Goal: Task Accomplishment & Management: Use online tool/utility

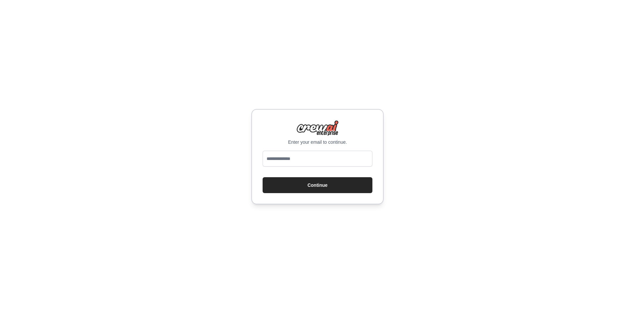
type input "**********"
click at [341, 189] on button "Continue" at bounding box center [318, 185] width 110 height 16
click at [308, 157] on input "email" at bounding box center [318, 158] width 110 height 16
type input "**********"
click at [316, 185] on button "Continue" at bounding box center [318, 185] width 110 height 16
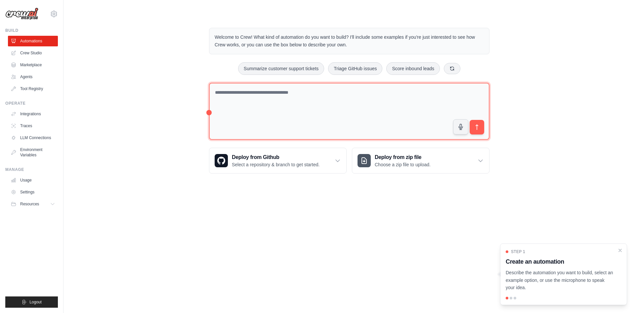
click at [237, 90] on textarea at bounding box center [349, 111] width 280 height 57
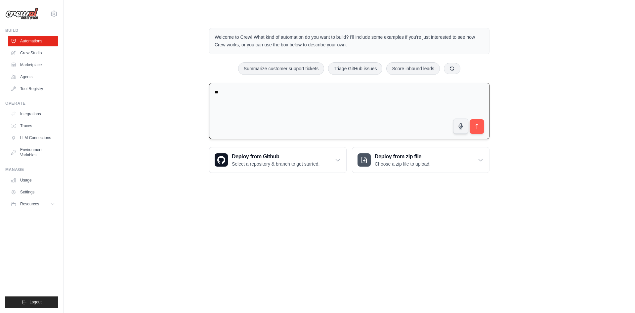
type textarea "*"
type textarea "**********"
click at [327, 107] on textarea "**********" at bounding box center [349, 111] width 280 height 57
click at [328, 93] on textarea "**********" at bounding box center [349, 111] width 280 height 57
click at [473, 129] on button "submit" at bounding box center [476, 126] width 15 height 15
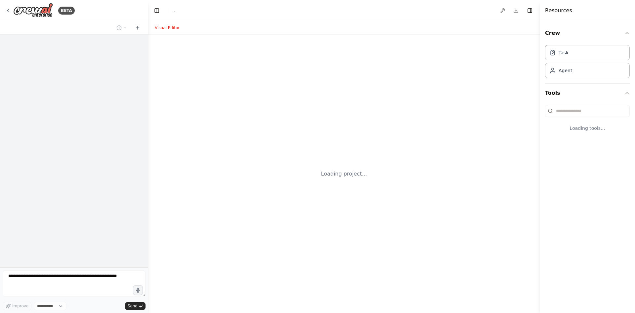
select select "****"
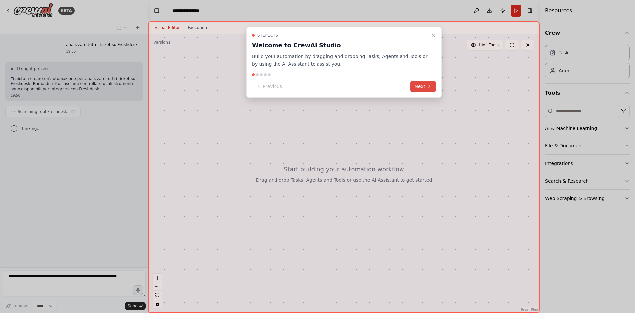
click at [425, 91] on button "Next" at bounding box center [422, 86] width 25 height 11
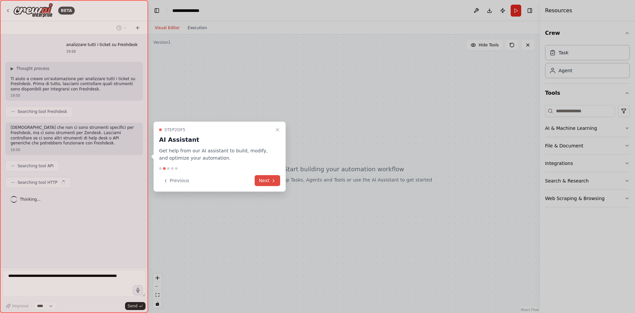
click at [271, 182] on button "Next" at bounding box center [267, 180] width 25 height 11
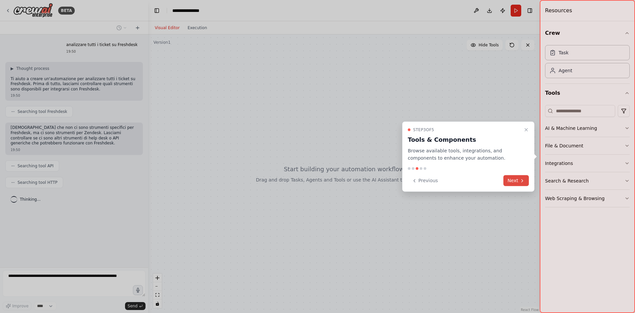
click at [520, 180] on icon at bounding box center [522, 180] width 5 height 5
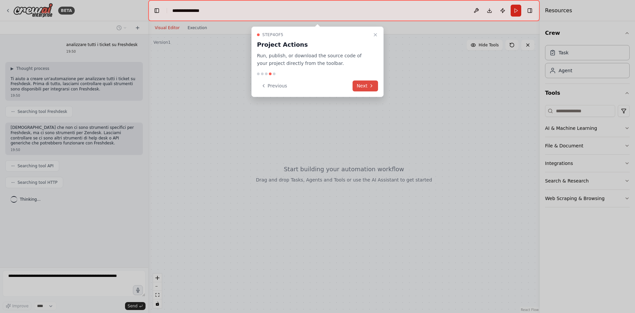
click at [375, 86] on button "Next" at bounding box center [365, 85] width 25 height 11
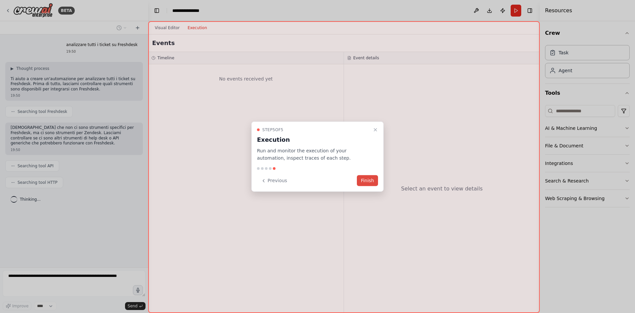
click at [372, 178] on button "Finish" at bounding box center [367, 180] width 21 height 11
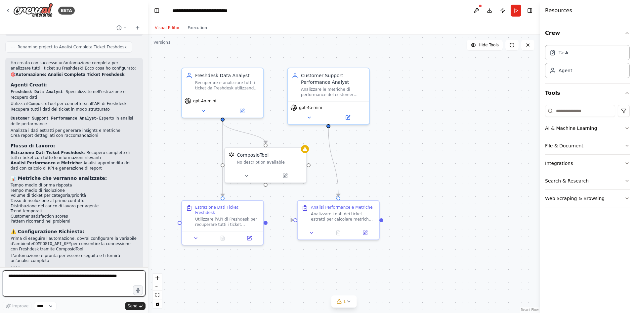
scroll to position [369, 0]
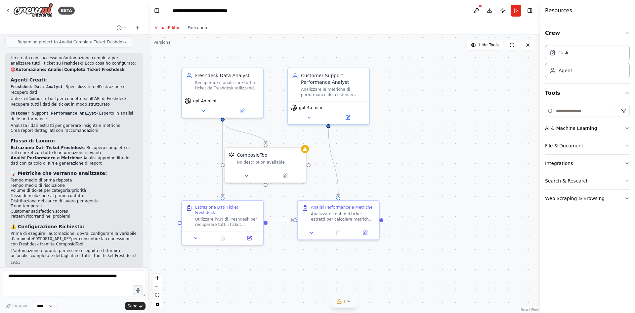
click at [349, 301] on icon at bounding box center [348, 300] width 3 height 1
click at [304, 153] on div "ComposioTool No description available" at bounding box center [265, 156] width 81 height 21
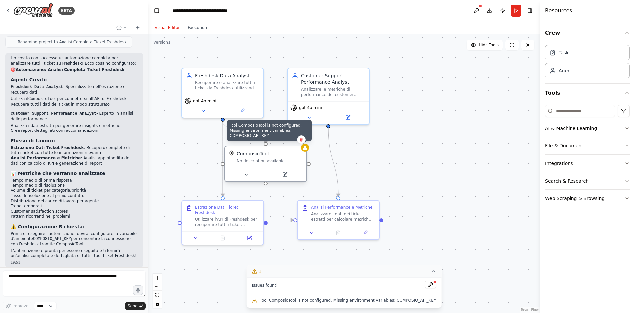
click at [304, 150] on icon at bounding box center [304, 147] width 5 height 5
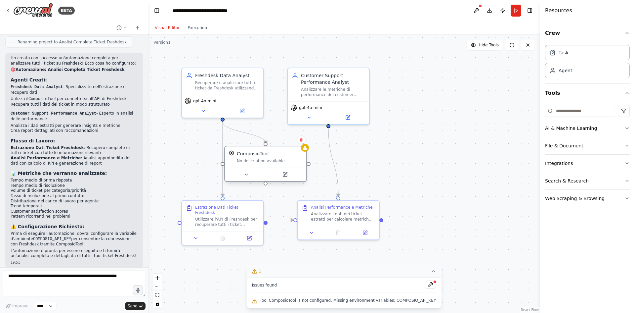
click at [249, 164] on div "ComposioTool No description available" at bounding box center [265, 156] width 81 height 21
click at [247, 178] on button at bounding box center [246, 174] width 37 height 8
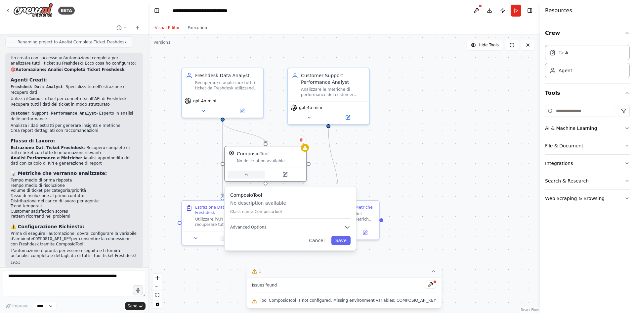
click at [248, 175] on icon at bounding box center [246, 174] width 3 height 1
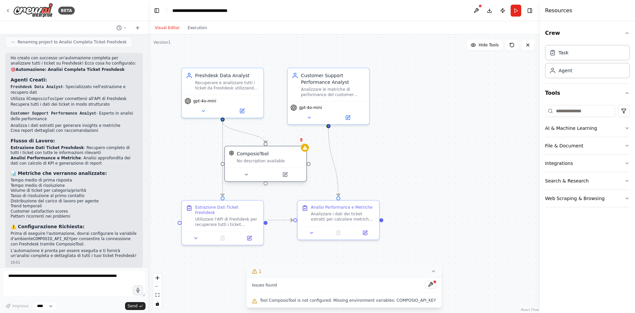
click at [286, 179] on div at bounding box center [265, 174] width 81 height 14
click at [286, 176] on icon at bounding box center [285, 174] width 4 height 4
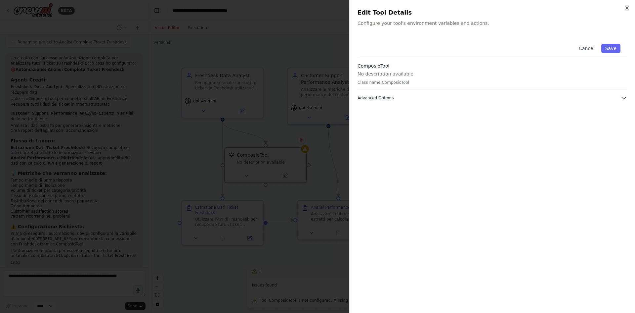
click at [394, 101] on button "Advanced Options" at bounding box center [493, 98] width 270 height 7
click at [404, 134] on input "text" at bounding box center [492, 134] width 261 height 12
paste input "**********"
type input "**********"
click at [610, 45] on button "Save" at bounding box center [610, 48] width 19 height 9
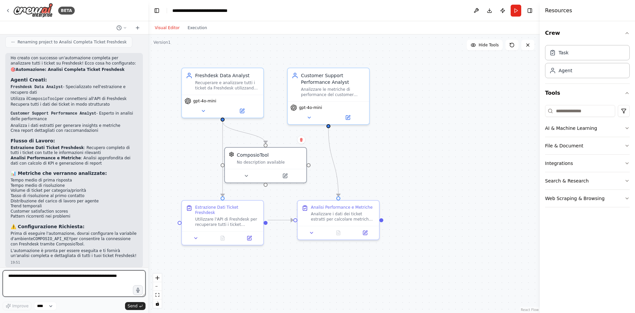
click at [72, 279] on textarea at bounding box center [74, 283] width 143 height 26
type textarea "**********"
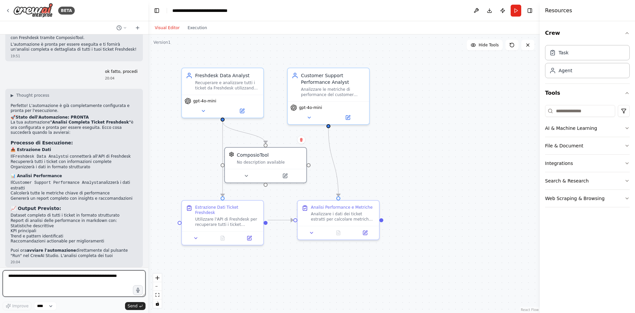
scroll to position [580, 0]
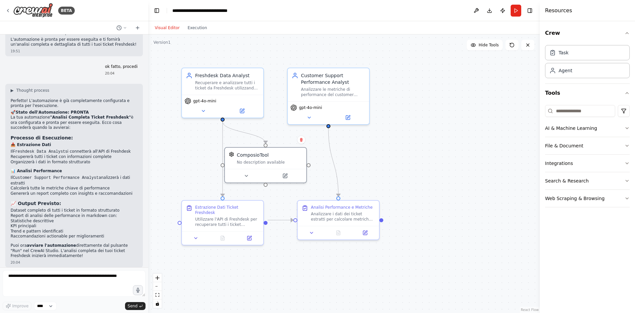
click at [519, 10] on button "Run" at bounding box center [516, 11] width 11 height 12
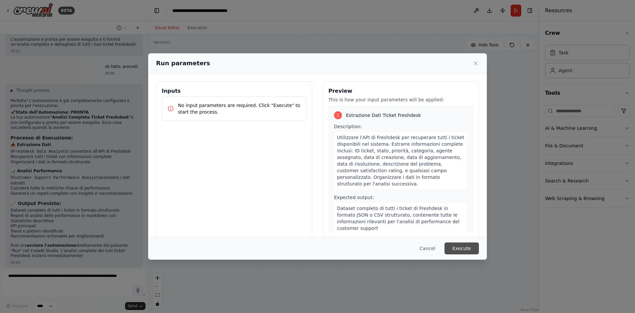
click at [468, 245] on button "Execute" at bounding box center [462, 248] width 34 height 12
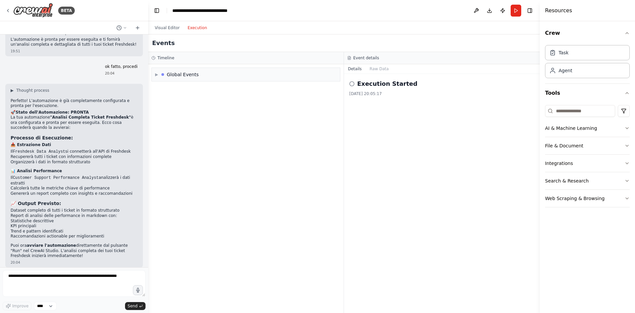
click at [197, 28] on button "Execution" at bounding box center [197, 28] width 27 height 8
click at [387, 90] on div "Execution Started 17/08/2025, 20:05:17" at bounding box center [441, 87] width 185 height 17
click at [247, 78] on div "▶ Global Events" at bounding box center [246, 74] width 188 height 13
click at [217, 102] on div "Execution Failed" at bounding box center [246, 99] width 178 height 5
click at [170, 101] on span "Execution Failed" at bounding box center [179, 99] width 32 height 5
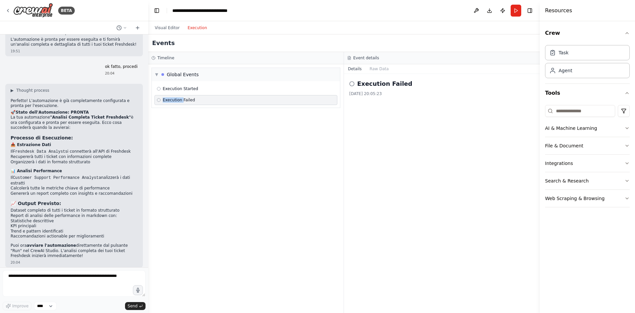
click at [170, 101] on span "Execution Failed" at bounding box center [179, 99] width 32 height 5
click at [177, 102] on span "Execution Failed" at bounding box center [179, 99] width 32 height 5
click at [511, 13] on button "Run" at bounding box center [516, 11] width 11 height 12
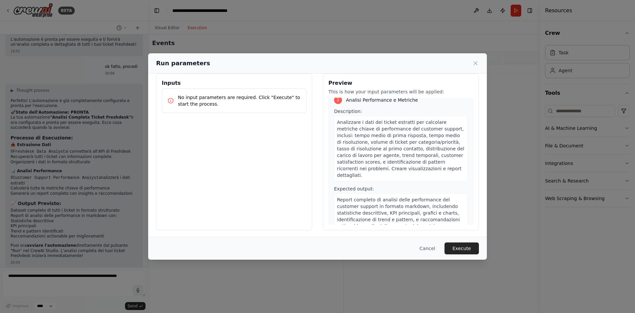
scroll to position [9, 0]
click at [464, 250] on button "Execute" at bounding box center [462, 248] width 34 height 12
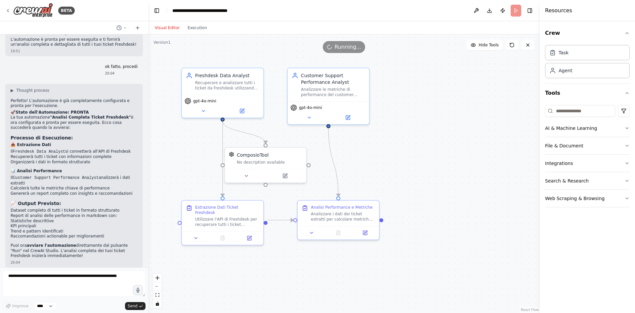
click at [162, 30] on button "Visual Editor" at bounding box center [167, 28] width 33 height 8
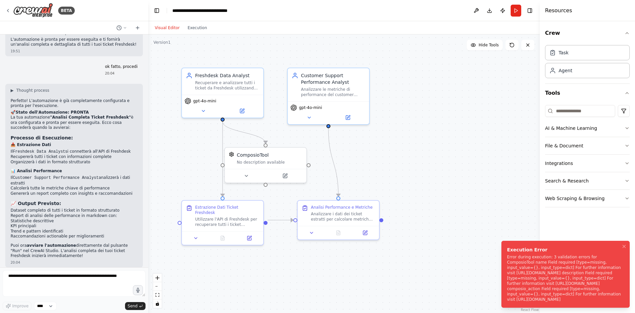
click at [549, 275] on div "Error during execution: 3 validation errors for ComposioTool name Field require…" at bounding box center [564, 278] width 114 height 48
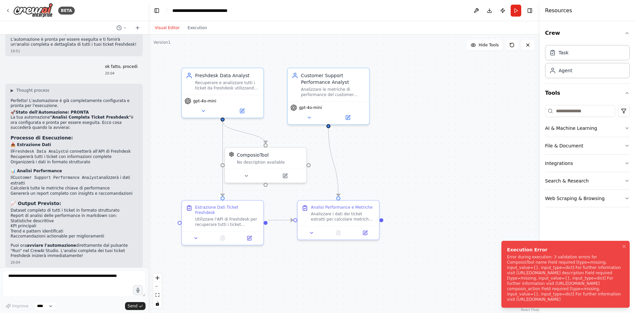
click at [549, 275] on div "Error during execution: 3 validation errors for ComposioTool name Field require…" at bounding box center [564, 278] width 114 height 48
drag, startPoint x: 574, startPoint y: 300, endPoint x: 524, endPoint y: 278, distance: 55.4
click at [525, 283] on div "Error during execution: 3 validation errors for ComposioTool name Field require…" at bounding box center [564, 278] width 114 height 48
click at [530, 254] on div "Error during execution: 3 validation errors for ComposioTool name Field require…" at bounding box center [564, 278] width 114 height 48
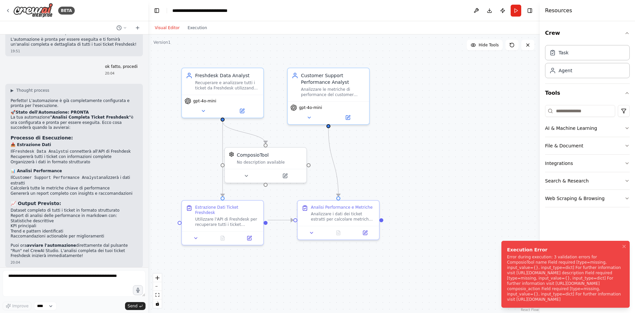
click at [530, 254] on div "Error during execution: 3 validation errors for ComposioTool name Field require…" at bounding box center [564, 278] width 114 height 48
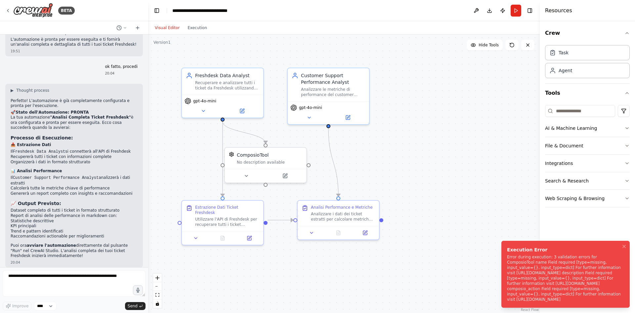
click at [530, 254] on div "Error during execution: 3 validation errors for ComposioTool name Field require…" at bounding box center [564, 278] width 114 height 48
drag, startPoint x: 594, startPoint y: 214, endPoint x: 588, endPoint y: 223, distance: 11.0
click at [593, 215] on div "Crew Task Agent Tools AI & Machine Learning File & Document Integrations Search…" at bounding box center [587, 166] width 95 height 291
click at [574, 254] on div "Error during execution: 3 validation errors for ComposioTool name Field require…" at bounding box center [564, 278] width 114 height 48
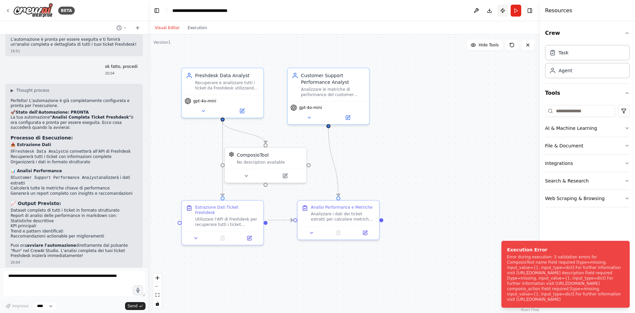
click at [504, 14] on button "Publish" at bounding box center [502, 11] width 11 height 12
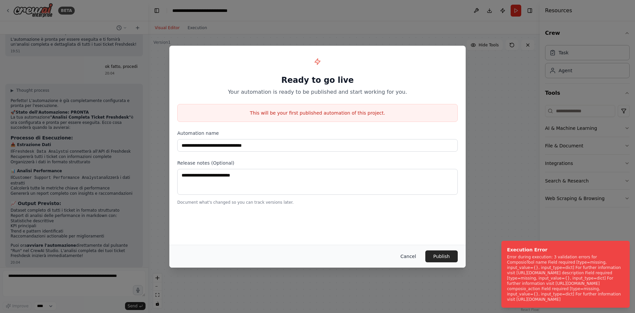
click at [411, 254] on button "Cancel" at bounding box center [408, 256] width 26 height 12
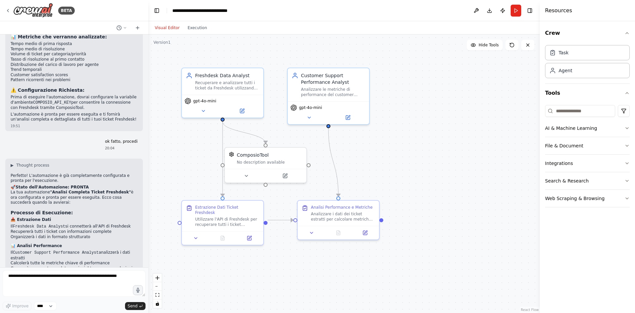
scroll to position [382, 0]
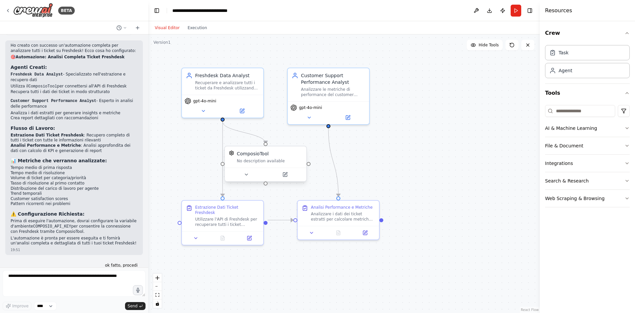
click at [275, 159] on div "No description available" at bounding box center [269, 160] width 65 height 5
drag, startPoint x: 281, startPoint y: 161, endPoint x: 270, endPoint y: 166, distance: 13.0
click at [270, 166] on div "ComposioTool No description available" at bounding box center [265, 156] width 81 height 21
click at [270, 166] on div "ComposioTool No description available" at bounding box center [268, 156] width 81 height 21
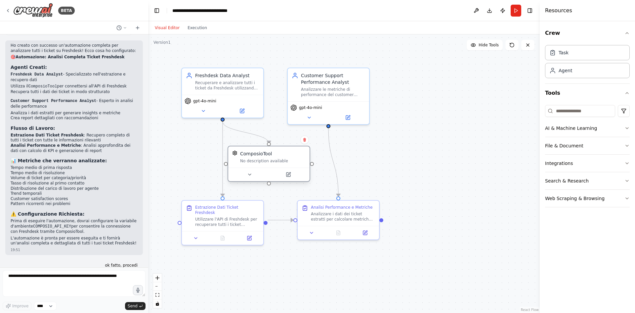
click at [273, 160] on div "No description available" at bounding box center [272, 160] width 65 height 5
click at [254, 176] on button at bounding box center [249, 174] width 37 height 8
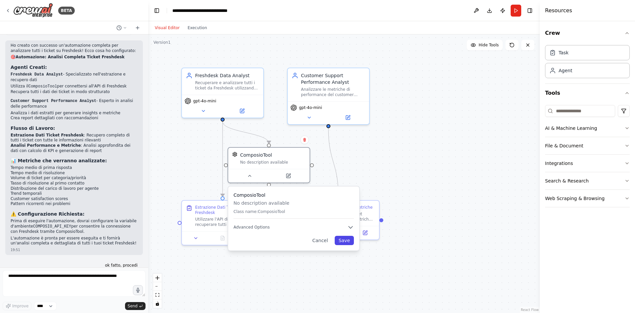
click at [344, 243] on button "Save" at bounding box center [344, 240] width 19 height 9
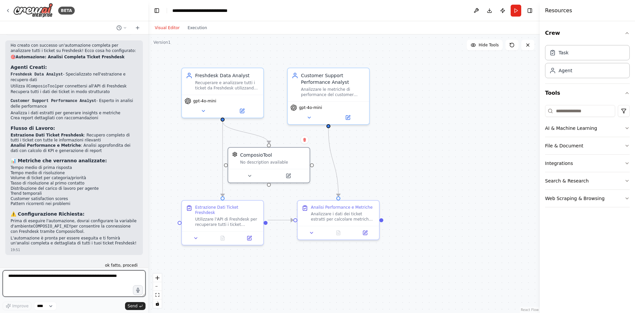
click at [43, 280] on textarea at bounding box center [74, 283] width 143 height 26
type textarea "**********"
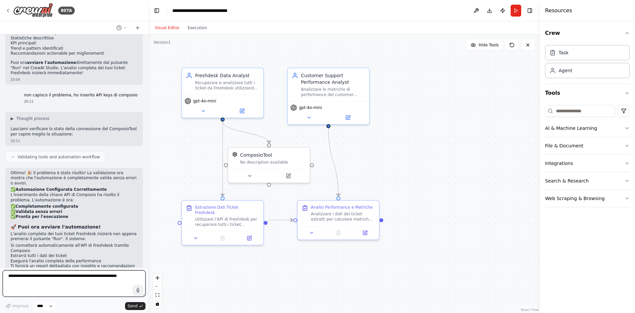
scroll to position [768, 0]
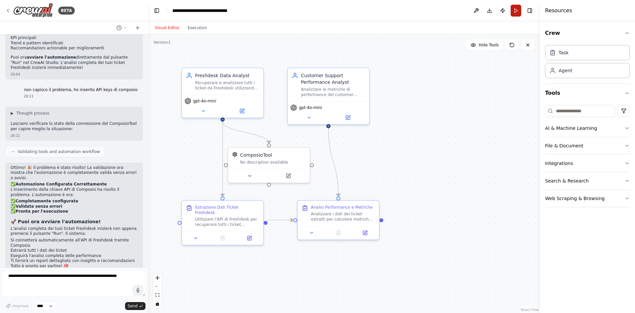
click at [512, 12] on button "Run" at bounding box center [516, 11] width 11 height 12
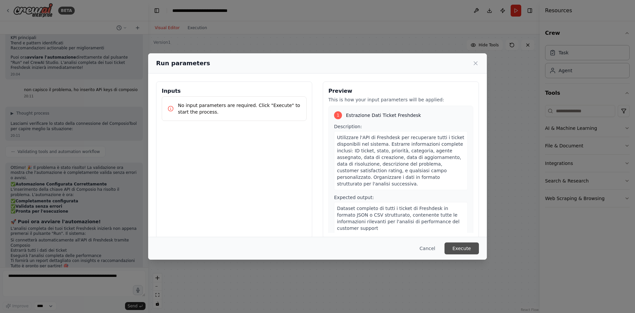
click at [467, 249] on button "Execute" at bounding box center [462, 248] width 34 height 12
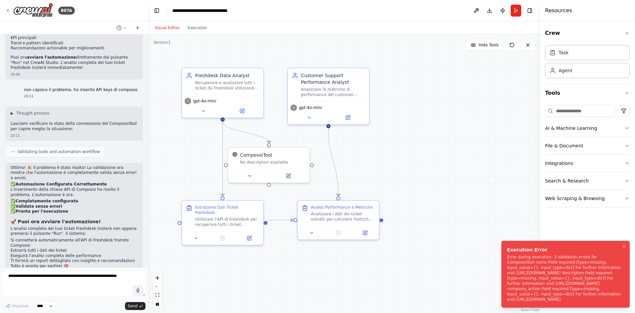
drag, startPoint x: 508, startPoint y: 247, endPoint x: 409, endPoint y: 268, distance: 101.0
click at [507, 268] on div "Execution Error Error during execution: 3 validation errors for ComposioTool na…" at bounding box center [564, 274] width 114 height 56
drag, startPoint x: 582, startPoint y: 302, endPoint x: 499, endPoint y: 262, distance: 91.9
click at [500, 264] on ol "Execution Error Error during execution: 3 validation errors for ComposioTool na…" at bounding box center [565, 273] width 139 height 77
click at [530, 13] on button "Toggle Right Sidebar" at bounding box center [529, 10] width 9 height 9
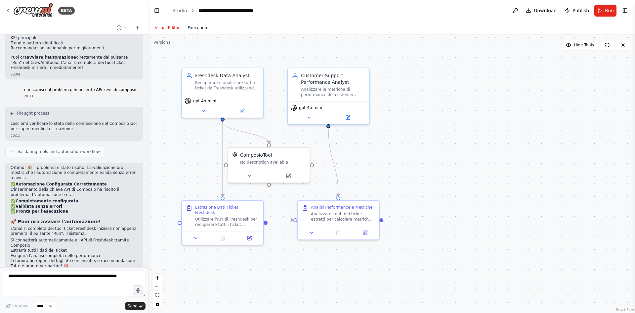
click at [200, 24] on button "Execution" at bounding box center [197, 28] width 27 height 8
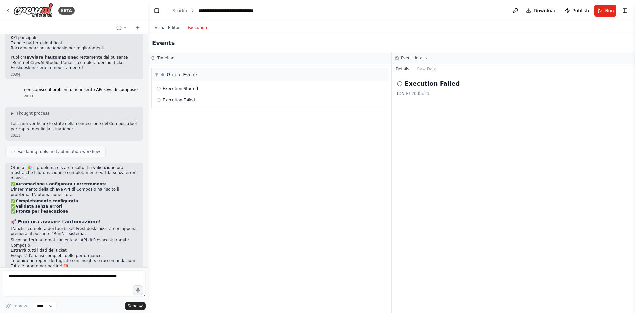
drag, startPoint x: 486, startPoint y: 138, endPoint x: 441, endPoint y: 99, distance: 59.4
click at [485, 137] on div "Execution Failed 17/08/2025, 20:05:23" at bounding box center [513, 193] width 243 height 239
drag, startPoint x: 428, startPoint y: 96, endPoint x: 426, endPoint y: 83, distance: 13.1
click at [428, 96] on div "Execution Failed 17/08/2025, 20:05:23" at bounding box center [513, 193] width 243 height 239
click at [426, 83] on h2 "Execution Failed" at bounding box center [432, 83] width 55 height 9
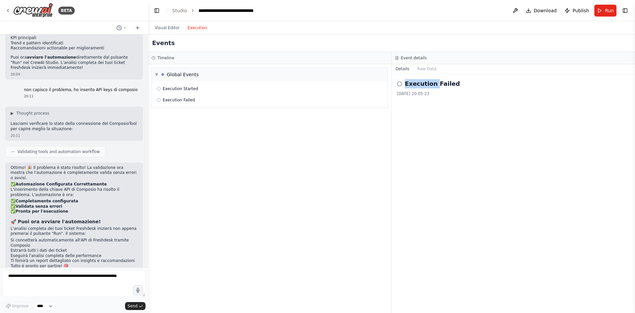
click at [426, 83] on h2 "Execution Failed" at bounding box center [432, 83] width 55 height 9
click at [400, 82] on icon at bounding box center [399, 83] width 5 height 5
click at [400, 83] on icon at bounding box center [399, 83] width 5 height 5
click at [425, 67] on button "Raw Data" at bounding box center [426, 68] width 27 height 9
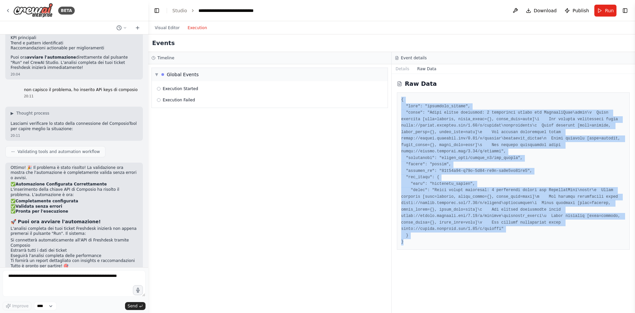
drag, startPoint x: 402, startPoint y: 100, endPoint x: 464, endPoint y: 253, distance: 165.4
click at [464, 253] on div "Raw Data" at bounding box center [513, 193] width 243 height 239
copy pre "{ "type": "execution_failed", "error": "Error during execution: 3 validation er…"
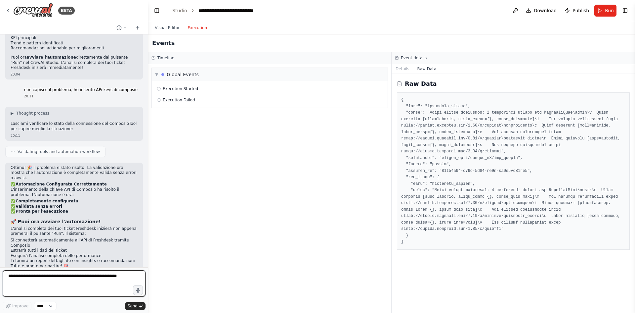
click at [22, 279] on textarea at bounding box center [74, 283] width 143 height 26
paste textarea "**********"
type textarea "**********"
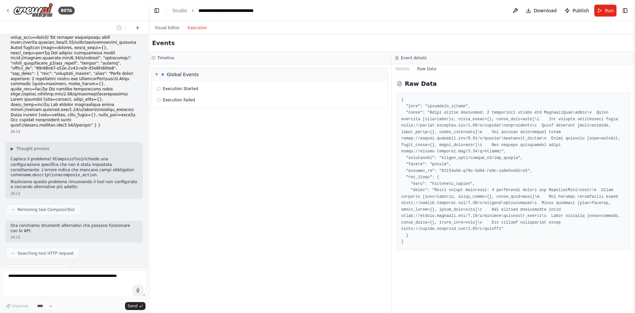
scroll to position [1071, 0]
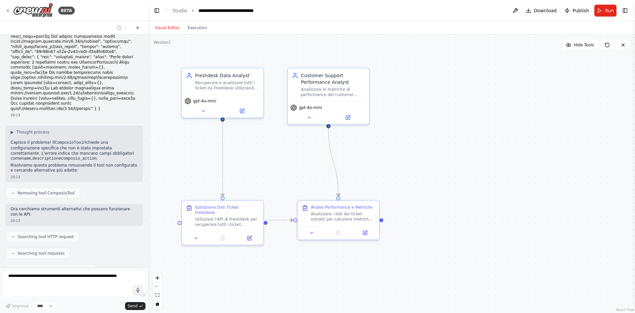
click at [169, 25] on button "Visual Editor" at bounding box center [167, 28] width 33 height 8
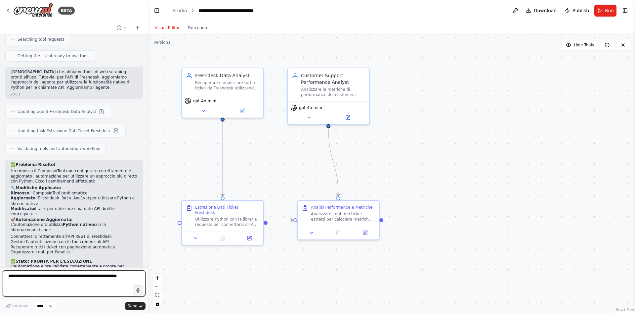
scroll to position [1291, 0]
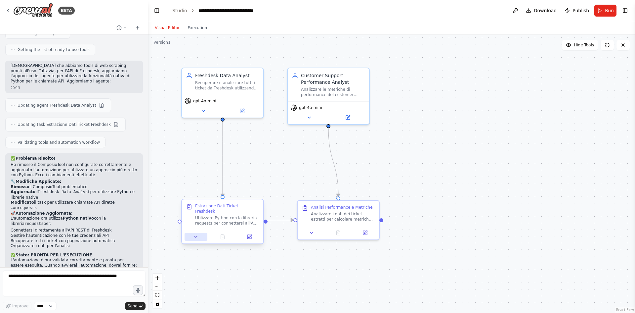
click at [196, 235] on button at bounding box center [196, 237] width 23 height 8
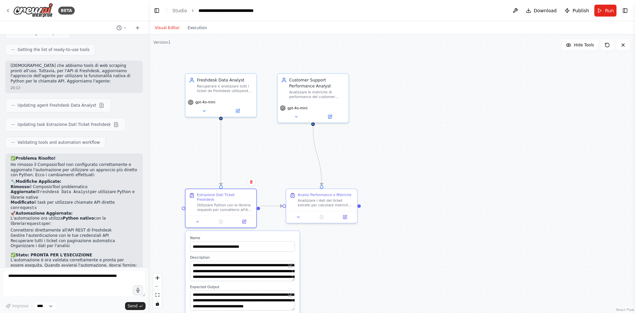
click at [399, 256] on div ".deletable-edge-delete-btn { width: 20px; height: 20px; border: 0px solid #ffff…" at bounding box center [391, 173] width 487 height 278
click at [49, 281] on textarea at bounding box center [74, 283] width 143 height 26
click at [200, 217] on button at bounding box center [198, 220] width 20 height 7
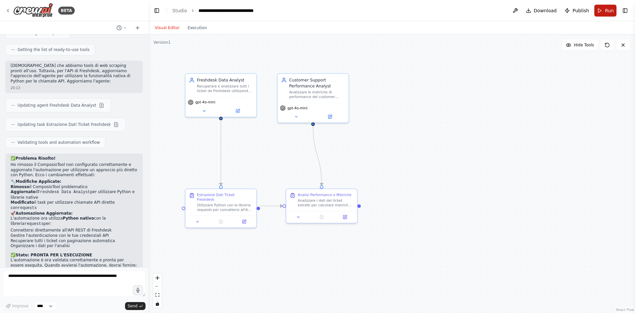
click at [610, 13] on span "Run" at bounding box center [609, 10] width 9 height 7
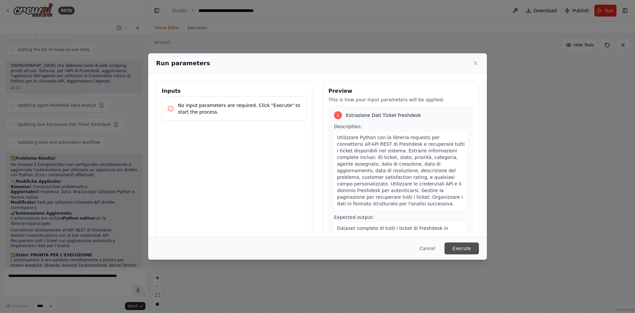
click at [469, 247] on button "Execute" at bounding box center [462, 248] width 34 height 12
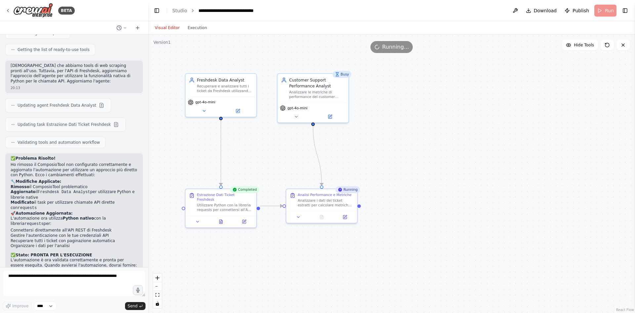
click at [200, 33] on div "Visual Editor Execution" at bounding box center [181, 27] width 60 height 13
click at [200, 31] on button "Execution" at bounding box center [197, 28] width 27 height 8
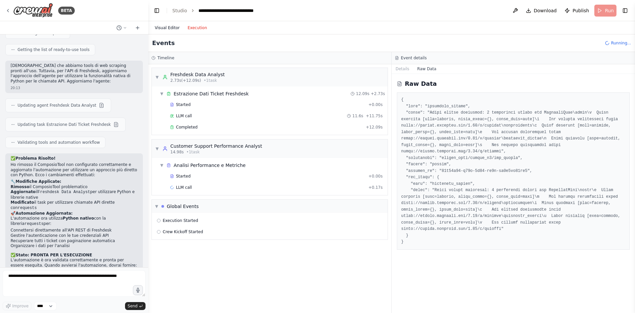
click at [168, 25] on button "Visual Editor" at bounding box center [167, 28] width 33 height 8
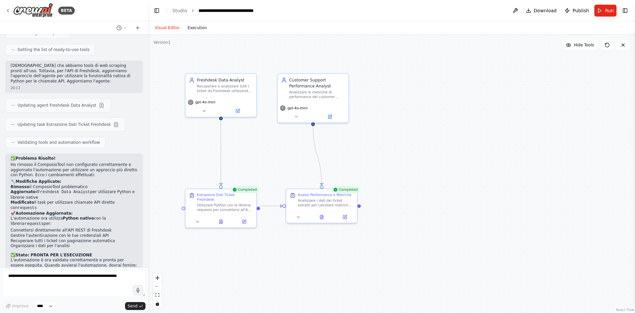
click at [192, 30] on button "Execution" at bounding box center [197, 28] width 27 height 8
click at [171, 29] on button "Visual Editor" at bounding box center [167, 28] width 33 height 8
click at [218, 203] on div "Utilizzare Python con la libreria requests per connettersi all'API REST di Fres…" at bounding box center [225, 205] width 56 height 9
click at [292, 198] on div "Analisi Performance e Metriche Analizzare i dati dei ticket estratti per calcol…" at bounding box center [322, 198] width 64 height 15
click at [302, 217] on button at bounding box center [298, 215] width 20 height 7
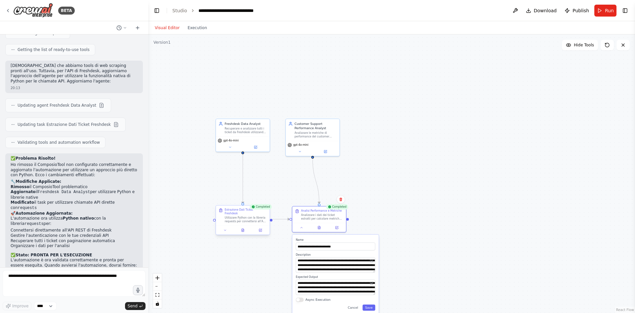
click at [237, 216] on div "Utilizzare Python con la libreria requests per connettersi all'API REST di Fres…" at bounding box center [246, 219] width 42 height 7
click at [226, 228] on icon at bounding box center [226, 230] width 4 height 4
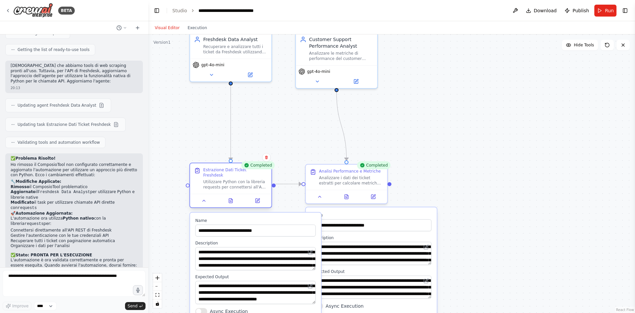
click at [227, 179] on div "Utilizzare Python con la libreria requests per connettersi all'API REST di Fres…" at bounding box center [235, 184] width 64 height 11
click at [232, 199] on button at bounding box center [231, 200] width 28 height 8
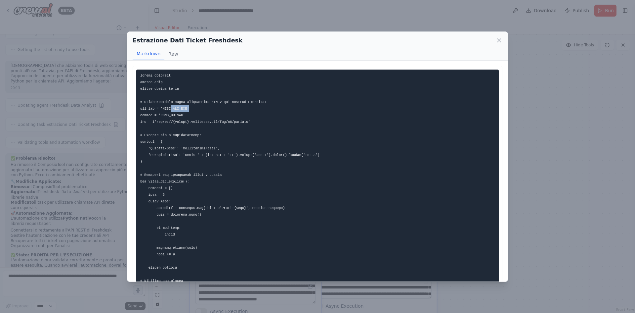
drag, startPoint x: 182, startPoint y: 110, endPoint x: 191, endPoint y: 110, distance: 8.9
click at [191, 110] on pre at bounding box center [317, 273] width 363 height 409
click at [175, 51] on button "Raw" at bounding box center [173, 54] width 18 height 13
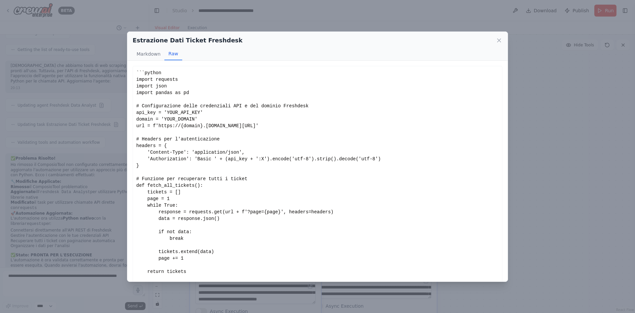
click at [159, 126] on div "```python import requests import json import pandas as pd # Configurazione dell…" at bounding box center [317, 204] width 363 height 271
drag, startPoint x: 159, startPoint y: 126, endPoint x: 177, endPoint y: 126, distance: 17.9
click at [169, 126] on div "```python import requests import json import pandas as pd # Configurazione dell…" at bounding box center [317, 204] width 363 height 271
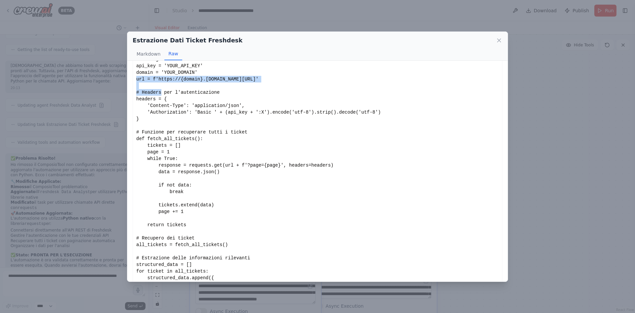
scroll to position [75, 0]
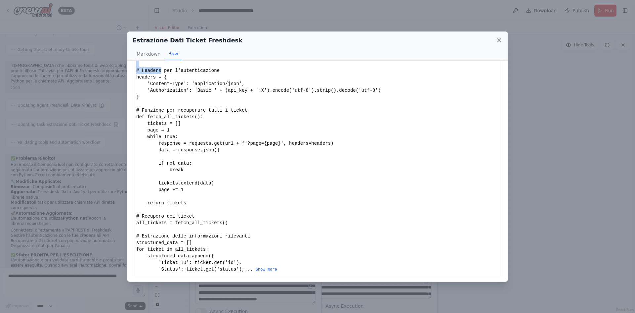
click at [501, 39] on icon at bounding box center [499, 40] width 7 height 7
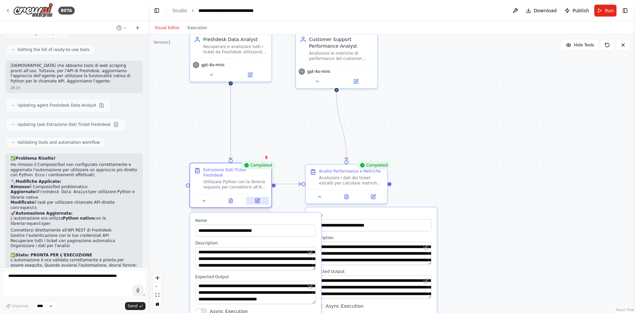
click at [260, 197] on button at bounding box center [257, 200] width 23 height 8
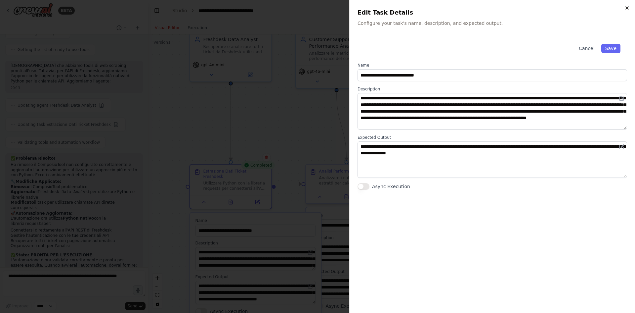
click at [626, 7] on icon "button" at bounding box center [626, 7] width 5 height 5
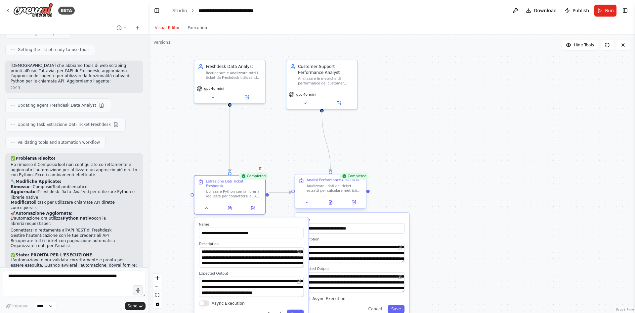
click at [336, 188] on div "Analizzare i dati dei ticket estratti per calcolare metriche chiave di performa…" at bounding box center [335, 187] width 56 height 9
click at [333, 205] on button at bounding box center [330, 202] width 24 height 7
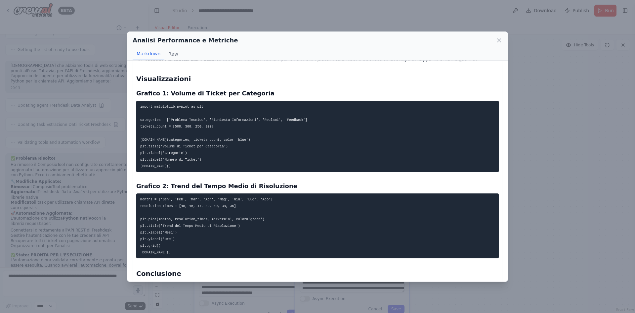
scroll to position [413, 0]
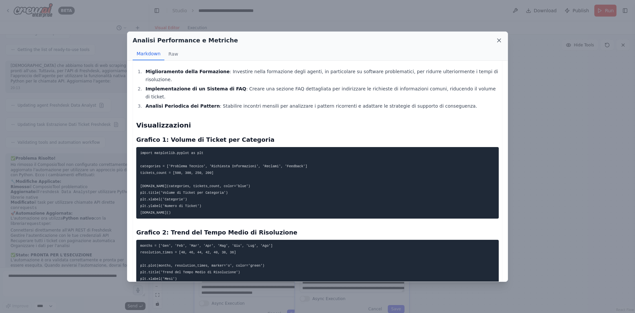
click at [500, 38] on icon at bounding box center [499, 40] width 7 height 7
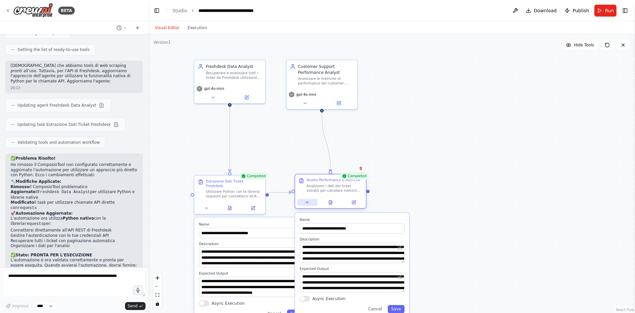
click at [309, 202] on icon at bounding box center [307, 202] width 5 height 5
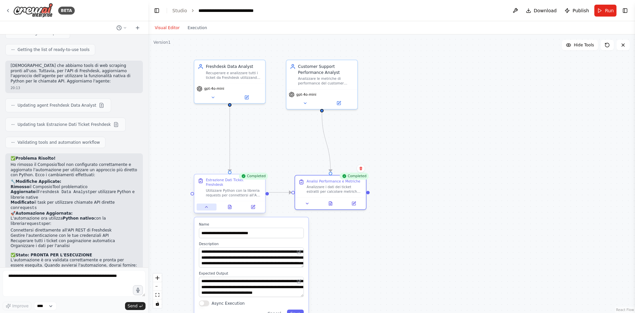
click at [210, 205] on button at bounding box center [207, 206] width 20 height 7
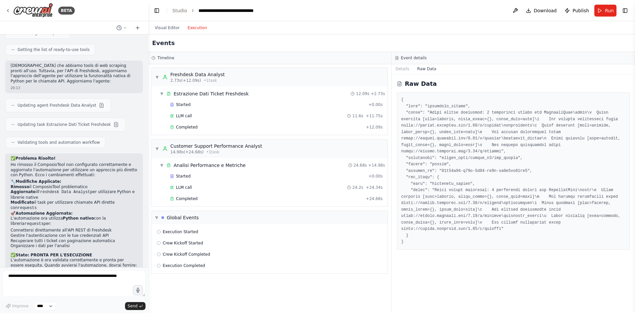
click at [196, 31] on button "Execution" at bounding box center [197, 28] width 27 height 8
click at [196, 30] on button "Execution" at bounding box center [197, 28] width 27 height 8
click at [192, 195] on div "Completed + 24.68s" at bounding box center [276, 198] width 217 height 10
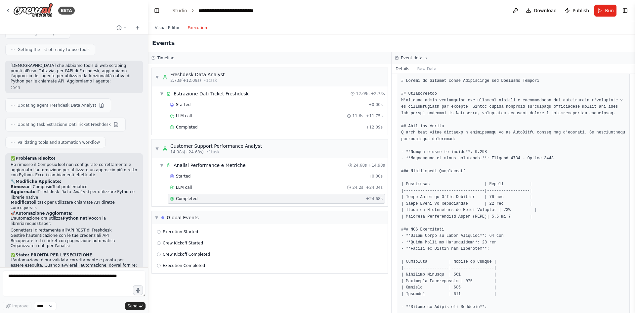
scroll to position [0, 0]
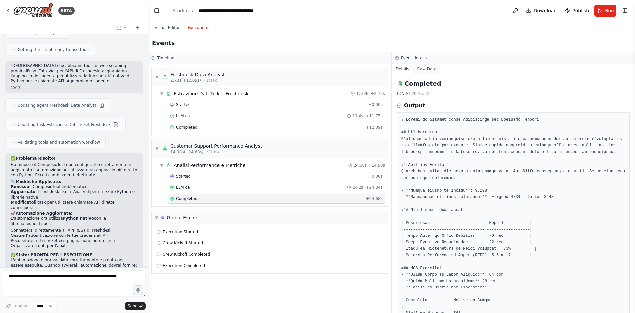
click at [426, 67] on button "Raw Data" at bounding box center [426, 68] width 27 height 9
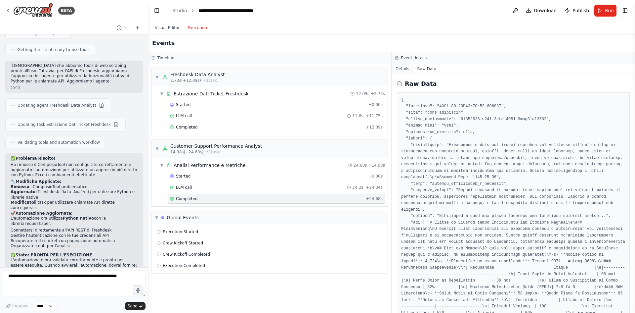
click at [402, 70] on button "Details" at bounding box center [403, 68] width 22 height 9
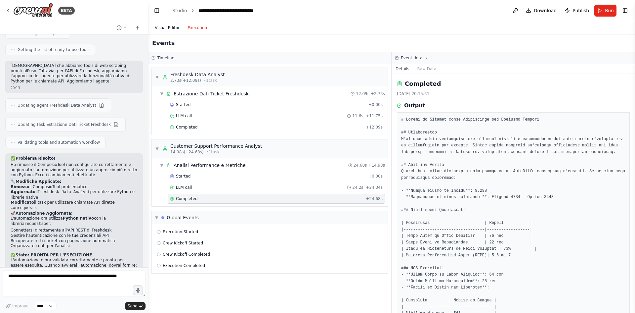
click at [163, 28] on button "Visual Editor" at bounding box center [167, 28] width 33 height 8
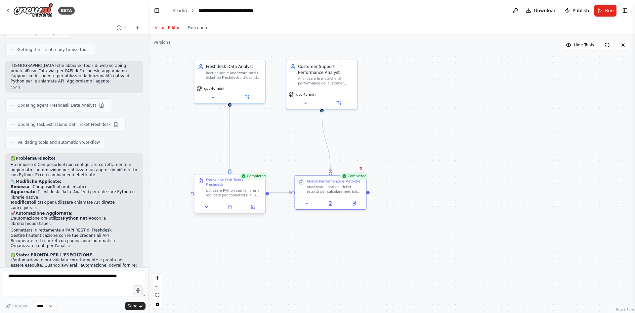
click at [211, 188] on div "Utilizzare Python con la libreria requests per connettersi all'API REST di Fres…" at bounding box center [234, 192] width 56 height 9
click at [213, 181] on div "Estrazione Dati Ticket Freshdesk" at bounding box center [234, 182] width 56 height 9
click at [199, 182] on icon at bounding box center [200, 181] width 3 height 4
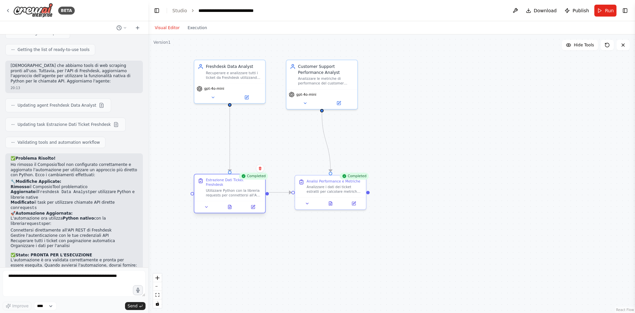
click at [203, 185] on div "Estrazione Dati Ticket Freshdesk Utilizzare Python con la libreria requests per…" at bounding box center [230, 188] width 64 height 20
click at [202, 186] on div "Estrazione Dati Ticket Freshdesk Utilizzare Python con la libreria requests per…" at bounding box center [230, 188] width 64 height 20
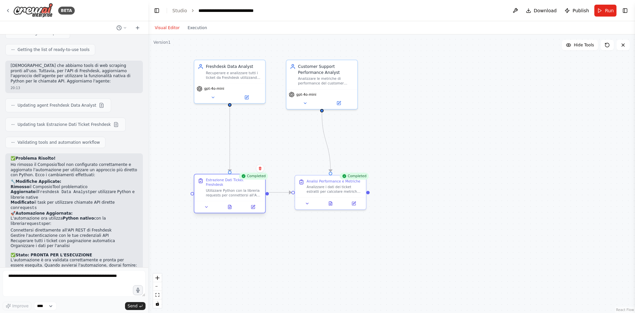
click at [202, 186] on div "Estrazione Dati Ticket Freshdesk Utilizzare Python con la libreria requests per…" at bounding box center [230, 188] width 64 height 20
click at [207, 206] on icon at bounding box center [206, 206] width 2 height 1
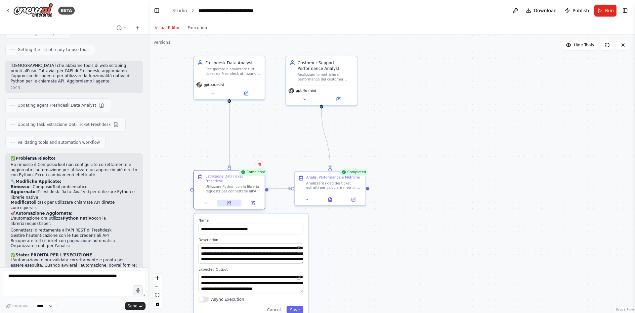
click at [233, 199] on button at bounding box center [229, 202] width 24 height 7
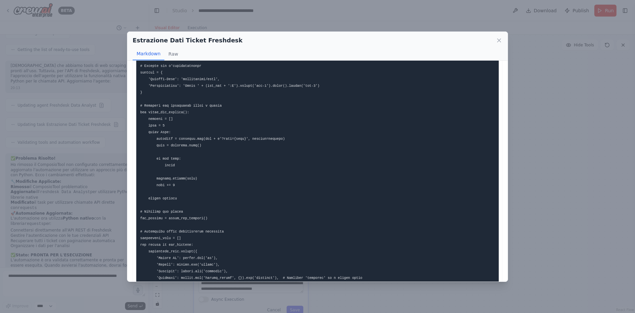
scroll to position [132, 0]
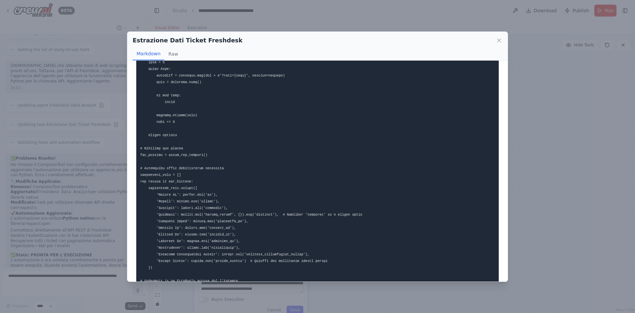
click at [502, 38] on div "Estrazione Dati Ticket Freshdesk Markdown Raw" at bounding box center [317, 46] width 380 height 29
click at [501, 40] on icon at bounding box center [499, 40] width 7 height 7
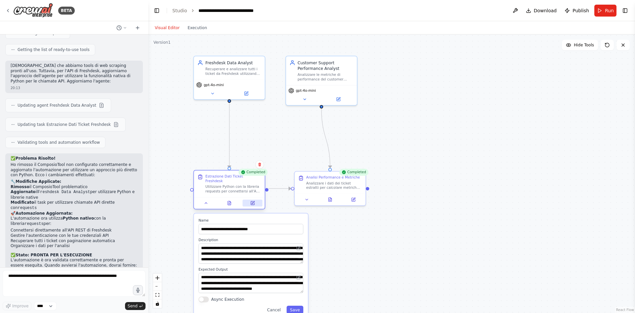
click at [255, 199] on button at bounding box center [253, 202] width 20 height 7
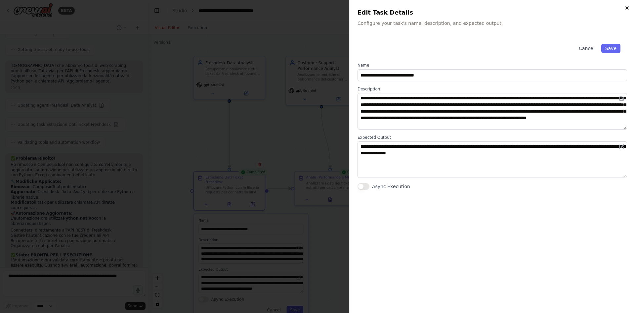
click at [629, 6] on icon "button" at bounding box center [626, 7] width 5 height 5
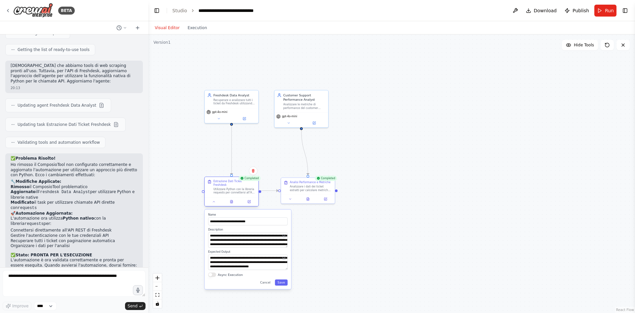
click at [210, 203] on div "**********" at bounding box center [231, 192] width 55 height 30
click at [212, 200] on button at bounding box center [213, 201] width 15 height 5
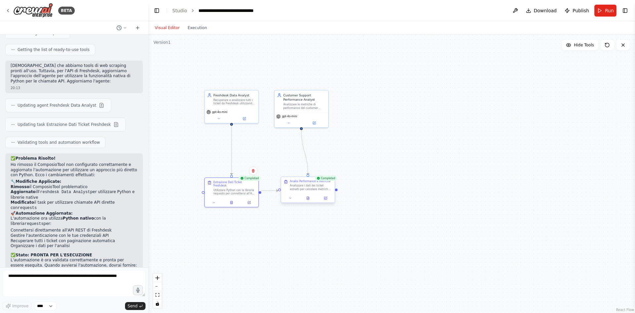
click at [313, 191] on div "Analizzare i dati dei ticket estratti per calcolare metriche chiave di performa…" at bounding box center [311, 187] width 42 height 7
click at [287, 201] on div at bounding box center [308, 197] width 54 height 9
click at [305, 196] on button at bounding box center [308, 197] width 19 height 5
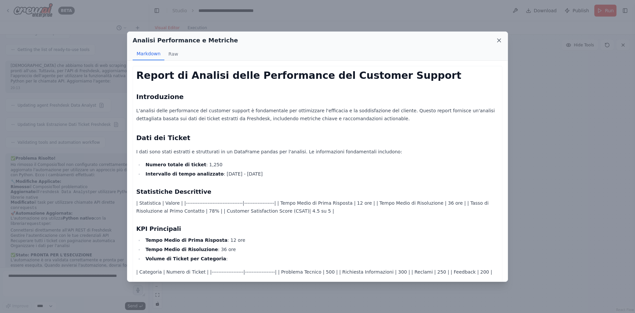
click at [499, 41] on icon at bounding box center [499, 40] width 7 height 7
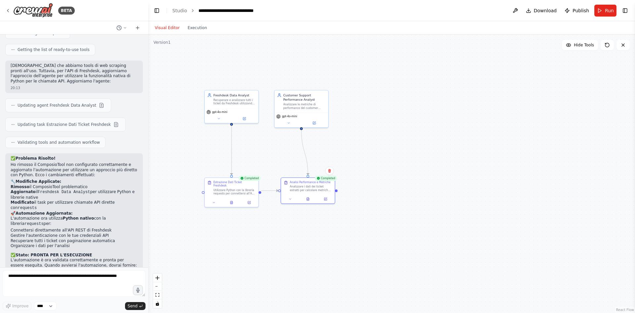
click at [337, 193] on div ".deletable-edge-delete-btn { width: 20px; height: 20px; border: 0px solid #ffff…" at bounding box center [391, 173] width 487 height 278
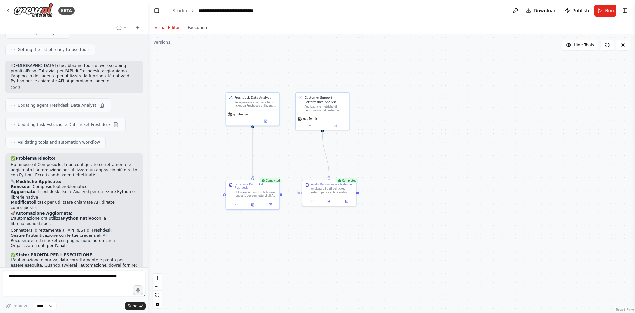
drag, startPoint x: 339, startPoint y: 191, endPoint x: 360, endPoint y: 193, distance: 20.6
click at [360, 193] on div ".deletable-edge-delete-btn { width: 20px; height: 20px; border: 0px solid #ffff…" at bounding box center [391, 173] width 487 height 278
click at [135, 28] on icon at bounding box center [137, 27] width 5 height 5
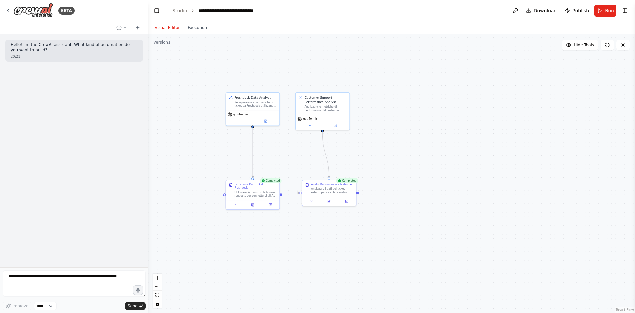
click at [405, 216] on div ".deletable-edge-delete-btn { width: 20px; height: 20px; border: 0px solid #ffff…" at bounding box center [391, 173] width 487 height 278
click at [359, 196] on div ".deletable-edge-delete-btn { width: 20px; height: 20px; border: 0px solid #ffff…" at bounding box center [391, 173] width 487 height 278
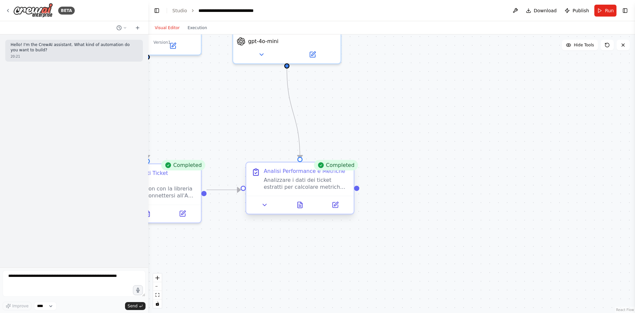
click at [358, 191] on div ".deletable-edge-delete-btn { width: 20px; height: 20px; border: 0px solid #ffff…" at bounding box center [391, 173] width 487 height 278
drag, startPoint x: 358, startPoint y: 190, endPoint x: 386, endPoint y: 192, distance: 28.1
click at [386, 192] on div ".deletable-edge-delete-btn { width: 20px; height: 20px; border: 0px solid #ffff…" at bounding box center [391, 173] width 487 height 278
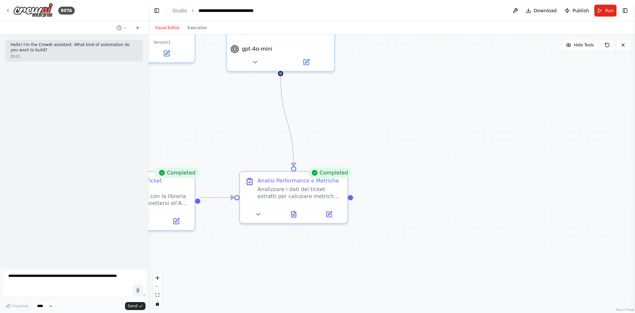
drag, startPoint x: 358, startPoint y: 192, endPoint x: 352, endPoint y: 199, distance: 9.9
click at [352, 199] on div ".deletable-edge-delete-btn { width: 20px; height: 20px; border: 0px solid #ffff…" at bounding box center [391, 173] width 487 height 278
drag, startPoint x: 350, startPoint y: 198, endPoint x: 484, endPoint y: 193, distance: 134.0
click at [484, 193] on div ".deletable-edge-delete-btn { width: 20px; height: 20px; border: 0px solid #ffff…" at bounding box center [391, 173] width 487 height 278
click at [425, 135] on div ".deletable-edge-delete-btn { width: 20px; height: 20px; border: 0px solid #ffff…" at bounding box center [391, 173] width 487 height 278
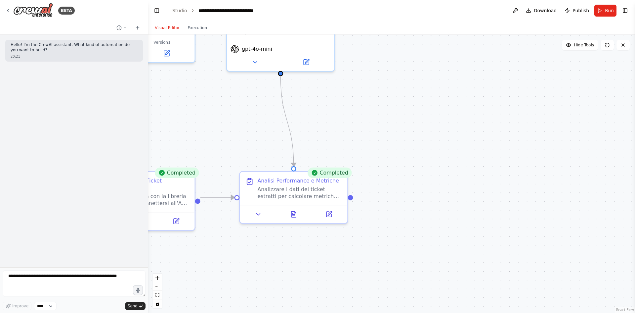
click at [425, 135] on div ".deletable-edge-delete-btn { width: 20px; height: 20px; border: 0px solid #ffff…" at bounding box center [391, 173] width 487 height 278
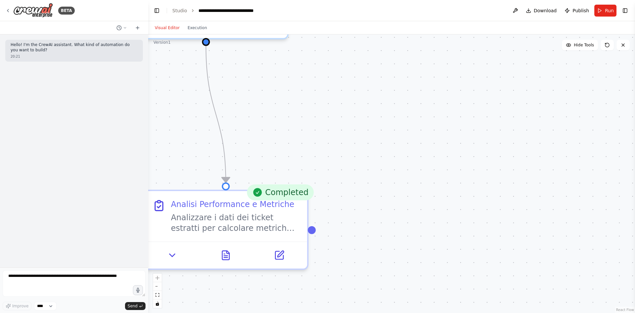
click at [432, 134] on div ".deletable-edge-delete-btn { width: 20px; height: 20px; border: 0px solid #ffff…" at bounding box center [391, 173] width 487 height 278
drag, startPoint x: 390, startPoint y: 125, endPoint x: 361, endPoint y: 164, distance: 48.7
click at [361, 164] on div ".deletable-edge-delete-btn { width: 20px; height: 20px; border: 0px solid #ffff…" at bounding box center [391, 173] width 487 height 278
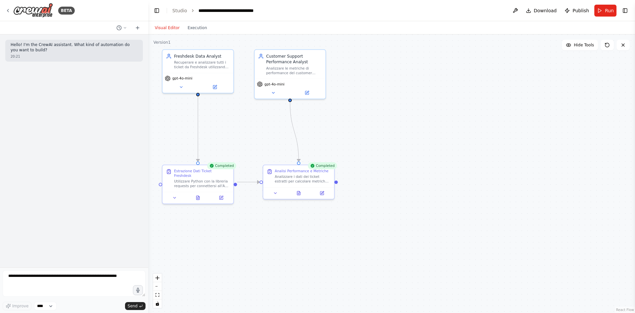
click at [193, 33] on div "Visual Editor Execution" at bounding box center [181, 27] width 60 height 13
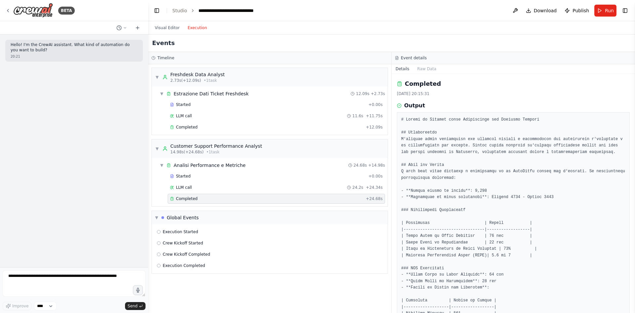
click at [193, 30] on button "Execution" at bounding box center [197, 28] width 27 height 8
click at [164, 29] on button "Visual Editor" at bounding box center [167, 28] width 33 height 8
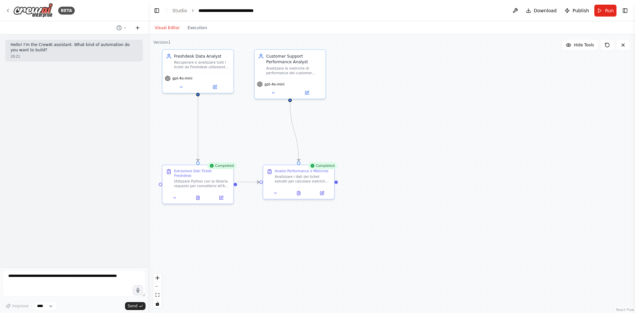
click at [133, 28] on button at bounding box center [137, 28] width 11 height 8
click at [7, 7] on div "BETA" at bounding box center [39, 10] width 69 height 15
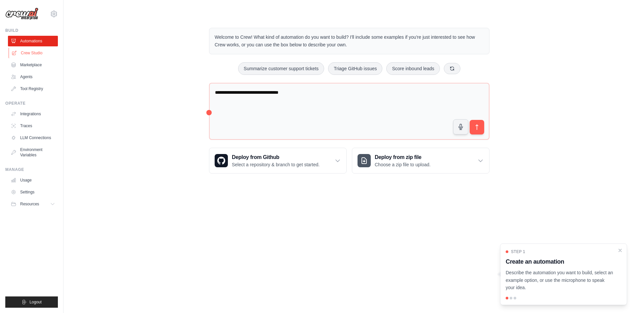
click at [35, 55] on link "Crew Studio" at bounding box center [34, 53] width 50 height 11
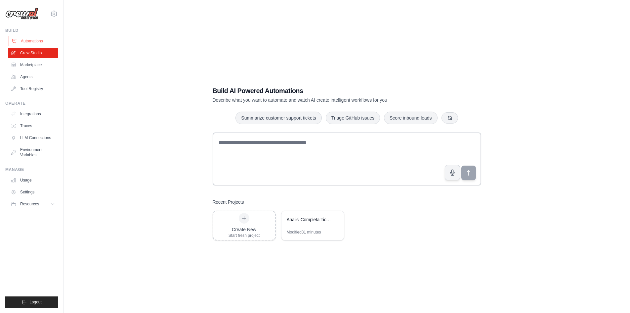
click at [36, 45] on link "Automations" at bounding box center [34, 41] width 50 height 11
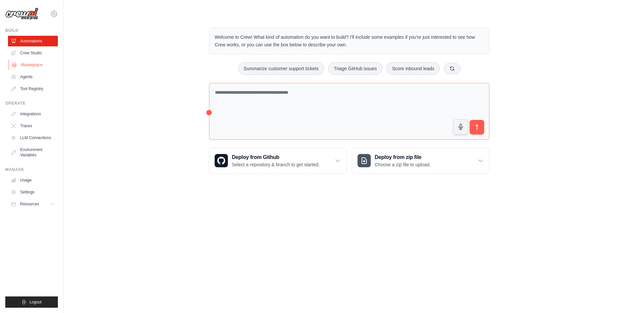
click at [38, 65] on link "Marketplace" at bounding box center [34, 65] width 50 height 11
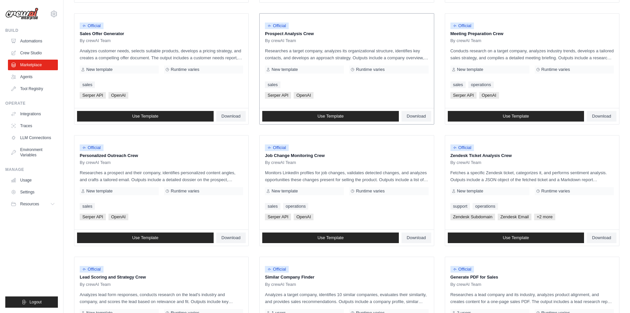
scroll to position [198, 0]
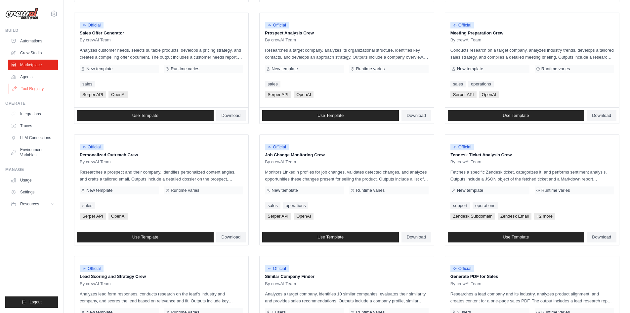
click at [33, 89] on link "Tool Registry" at bounding box center [34, 88] width 50 height 11
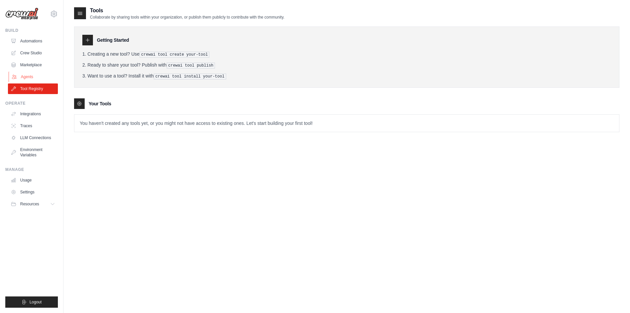
click at [28, 77] on link "Agents" at bounding box center [34, 76] width 50 height 11
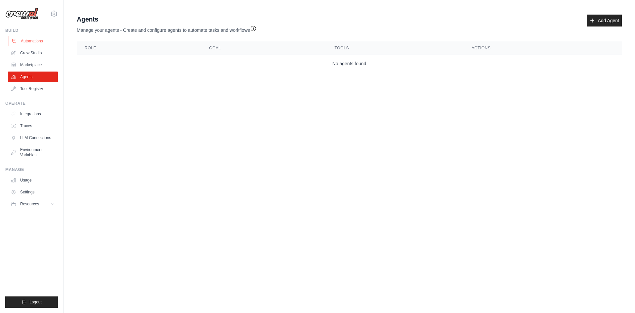
click at [30, 42] on link "Automations" at bounding box center [34, 41] width 50 height 11
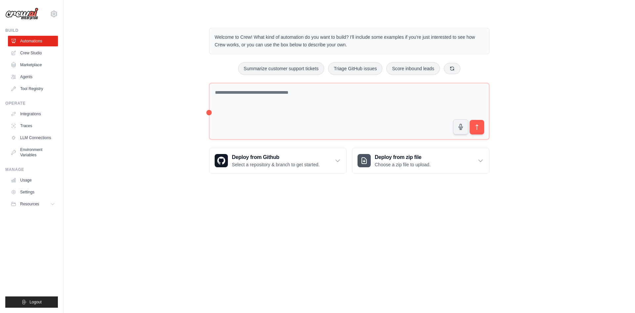
click at [33, 54] on link "Crew Studio" at bounding box center [33, 53] width 50 height 11
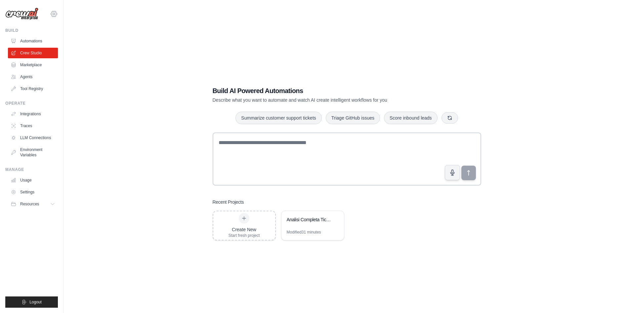
click at [56, 14] on icon at bounding box center [54, 14] width 8 height 8
click at [133, 17] on div "Build AI Powered Automations Describe what you want to automate and watch AI cr…" at bounding box center [346, 163] width 545 height 313
click at [40, 65] on link "Marketplace" at bounding box center [34, 65] width 50 height 11
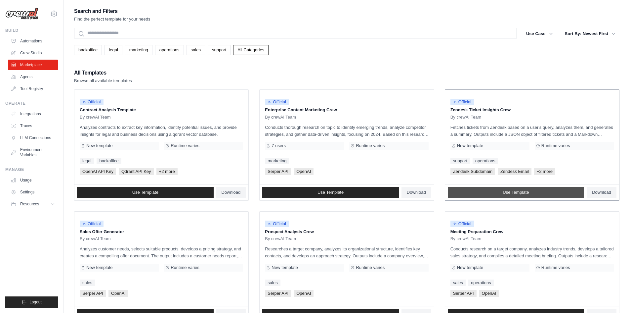
click at [491, 189] on link "Use Template" at bounding box center [516, 192] width 137 height 11
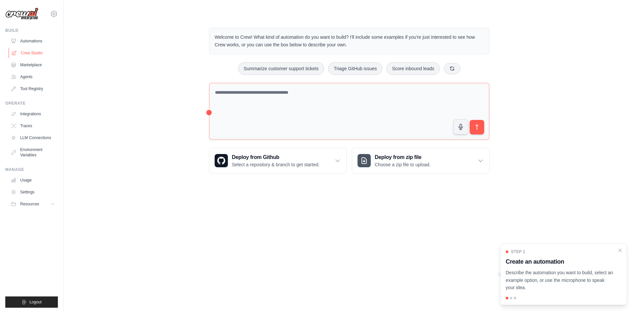
click at [39, 53] on link "Crew Studio" at bounding box center [34, 53] width 50 height 11
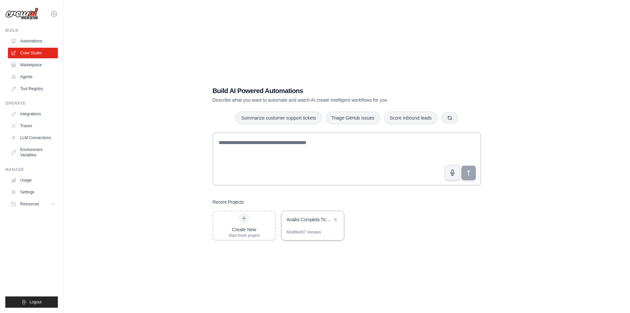
click at [320, 230] on div "Modified 37 minutes" at bounding box center [304, 231] width 34 height 5
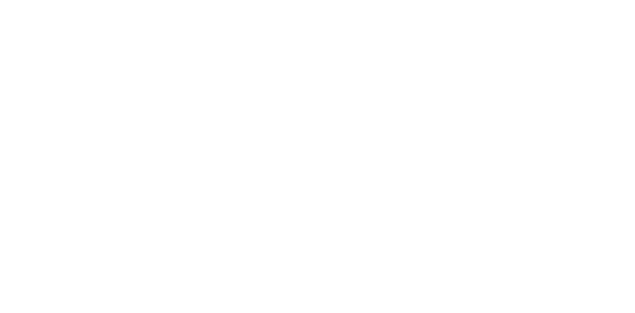
click at [315, 0] on html at bounding box center [317, 0] width 635 height 0
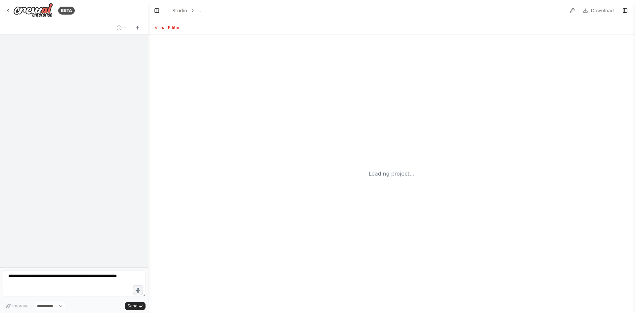
select select "****"
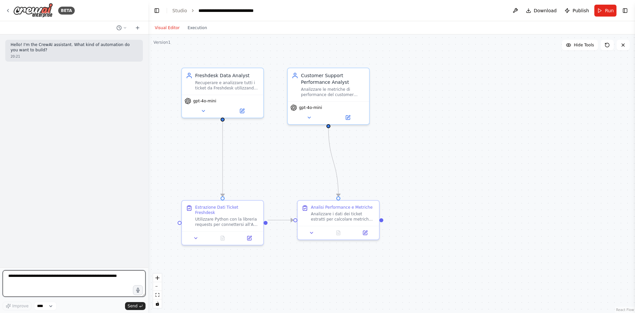
click at [56, 273] on textarea at bounding box center [74, 283] width 143 height 26
type textarea "**********"
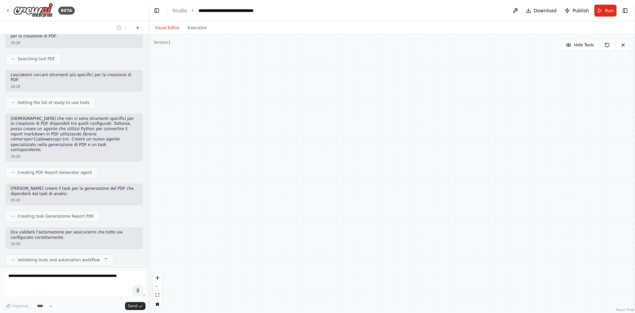
scroll to position [85, 0]
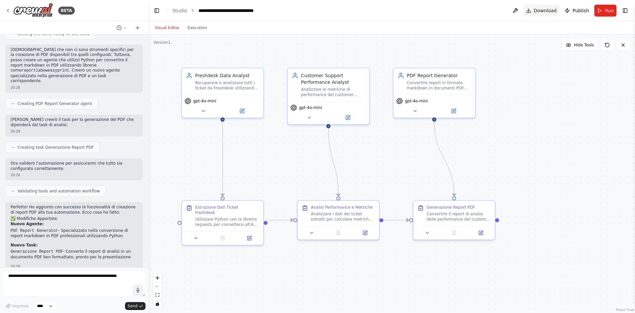
click at [544, 5] on button "Download" at bounding box center [541, 11] width 36 height 12
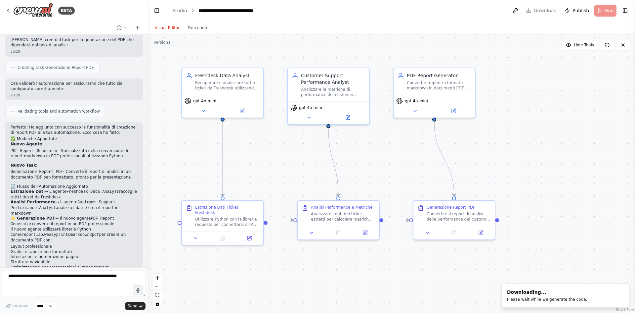
scroll to position [234, 0]
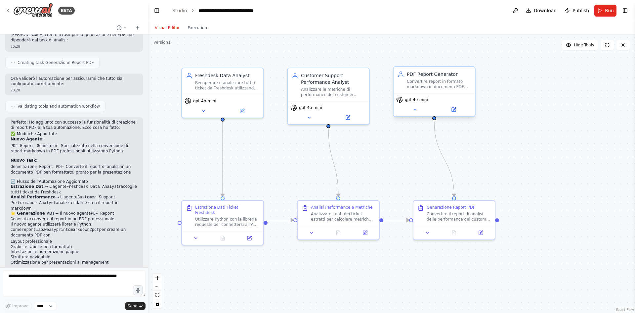
click at [417, 101] on span "gpt-4o-mini" at bounding box center [416, 99] width 23 height 5
click at [417, 111] on icon at bounding box center [414, 109] width 5 height 5
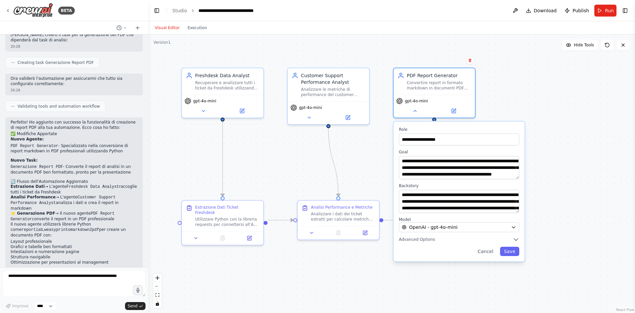
click at [461, 232] on div "**********" at bounding box center [459, 191] width 131 height 140
click at [460, 230] on button "OpenAI - gpt-4o-mini" at bounding box center [459, 227] width 120 height 10
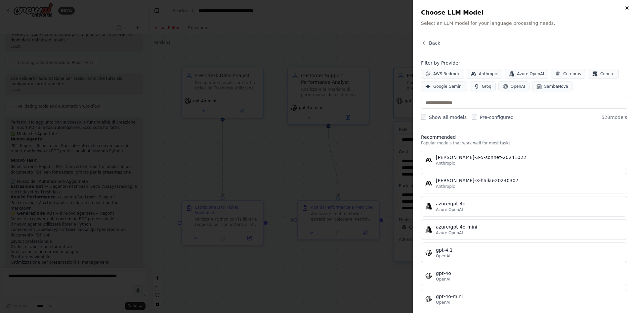
click at [626, 9] on icon "button" at bounding box center [626, 7] width 5 height 5
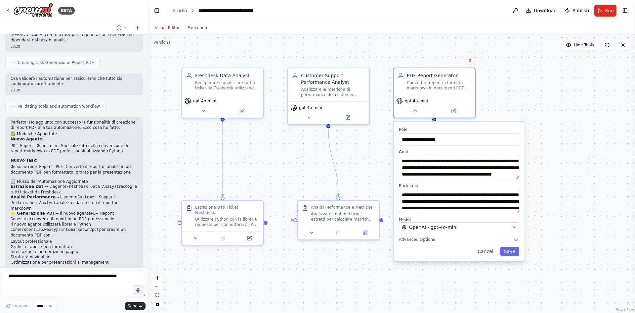
click at [594, 85] on div ".deletable-edge-delete-btn { width: 20px; height: 20px; border: 0px solid #ffff…" at bounding box center [391, 173] width 487 height 278
click at [555, 216] on div ".deletable-edge-delete-btn { width: 20px; height: 20px; border: 0px solid #ffff…" at bounding box center [391, 173] width 487 height 278
click at [440, 129] on label "Role" at bounding box center [459, 129] width 120 height 5
click at [395, 277] on div ".deletable-edge-delete-btn { width: 20px; height: 20px; border: 0px solid #ffff…" at bounding box center [391, 173] width 487 height 278
click at [376, 252] on div ".deletable-edge-delete-btn { width: 20px; height: 20px; border: 0px solid #ffff…" at bounding box center [391, 173] width 487 height 278
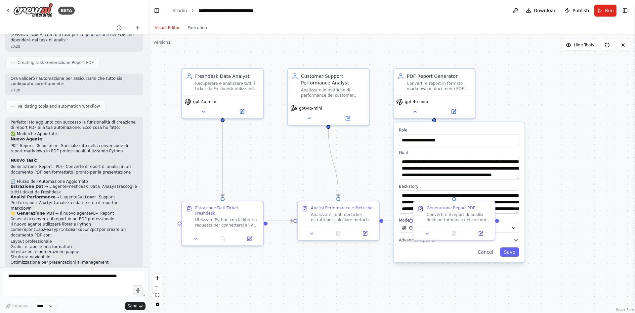
click at [585, 160] on div ".deletable-edge-delete-btn { width: 20px; height: 20px; border: 0px solid #ffff…" at bounding box center [391, 173] width 487 height 278
click at [494, 252] on button "Cancel" at bounding box center [485, 251] width 23 height 9
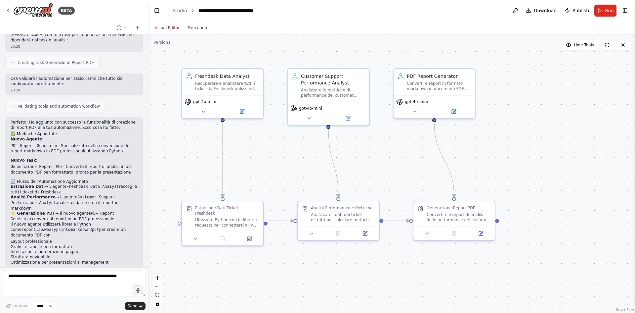
drag, startPoint x: 548, startPoint y: 148, endPoint x: 551, endPoint y: 142, distance: 6.4
click at [548, 148] on div ".deletable-edge-delete-btn { width: 20px; height: 20px; border: 0px solid #ffff…" at bounding box center [391, 173] width 487 height 278
click at [49, 275] on textarea at bounding box center [74, 283] width 143 height 26
click at [213, 218] on div "Utilizzare Python con la libreria requests per connettersi all'API REST di Fres…" at bounding box center [227, 221] width 64 height 11
click at [201, 234] on button at bounding box center [196, 238] width 23 height 8
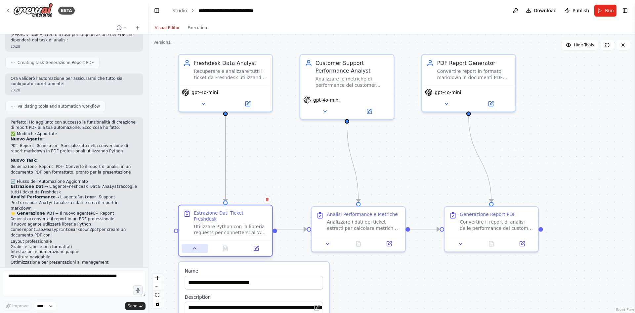
click at [195, 247] on icon at bounding box center [194, 248] width 3 height 2
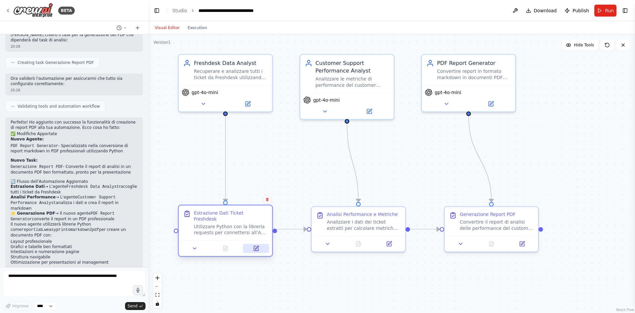
click at [260, 243] on button at bounding box center [256, 247] width 26 height 9
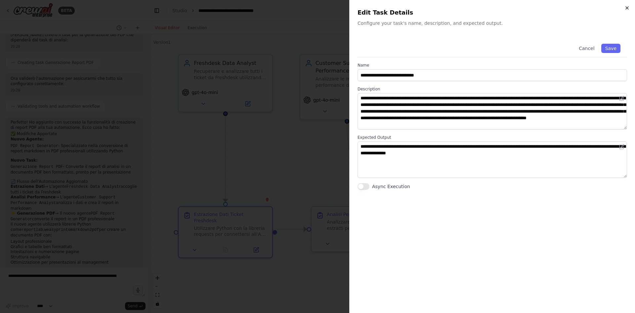
click at [629, 9] on icon "button" at bounding box center [626, 7] width 5 height 5
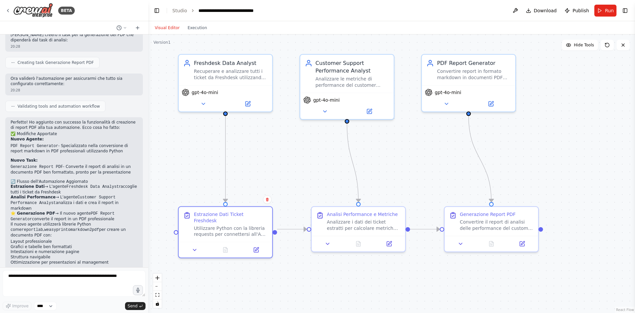
click at [610, 145] on div ".deletable-edge-delete-btn { width: 20px; height: 20px; border: 0px solid #ffff…" at bounding box center [391, 173] width 487 height 278
click at [607, 11] on span "Run" at bounding box center [609, 10] width 9 height 7
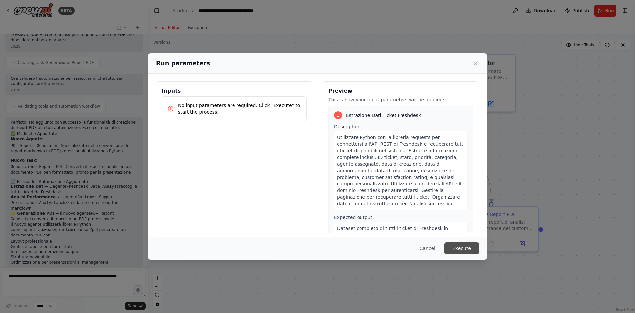
click at [463, 249] on button "Execute" at bounding box center [462, 248] width 34 height 12
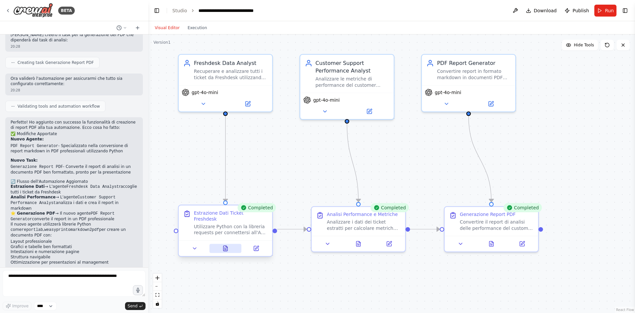
click at [226, 249] on icon at bounding box center [226, 249] width 2 height 0
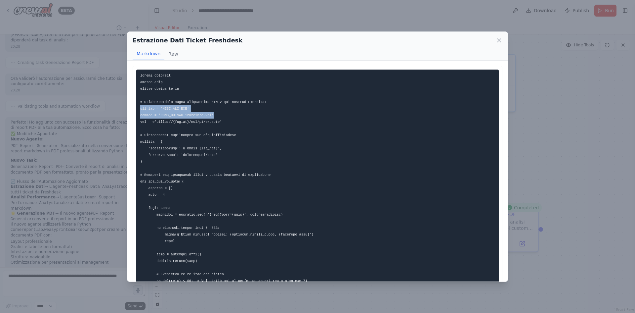
drag, startPoint x: 140, startPoint y: 109, endPoint x: 210, endPoint y: 115, distance: 70.0
click at [210, 115] on pre at bounding box center [317, 310] width 363 height 482
copy code "api_key = 'YOUR_API_KEY' domain = 'YOUR_DOMAIN.freshdesk.com'"
click at [81, 277] on div "Estrazione Dati Ticket Freshdesk Markdown Raw Risultati attesi: Un file CSV chi…" at bounding box center [317, 156] width 635 height 313
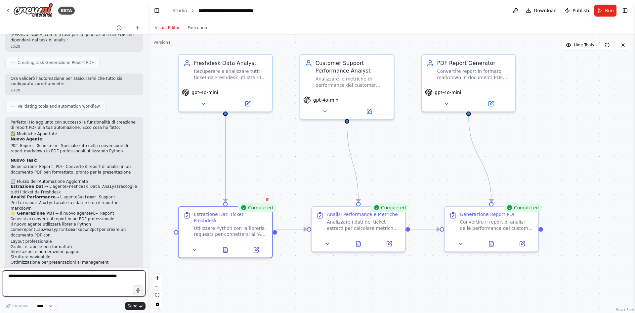
click at [72, 275] on textarea at bounding box center [74, 283] width 143 height 26
paste textarea "**********"
drag, startPoint x: 77, startPoint y: 274, endPoint x: 105, endPoint y: 275, distance: 27.5
click at [105, 275] on textarea "**********" at bounding box center [74, 283] width 143 height 26
paste textarea "**********"
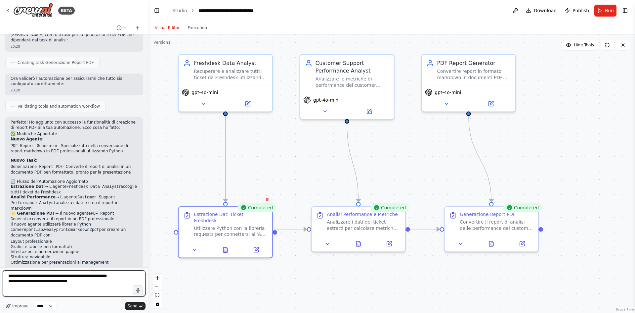
drag, startPoint x: 54, startPoint y: 280, endPoint x: 28, endPoint y: 280, distance: 25.8
click at [28, 280] on textarea "**********" at bounding box center [74, 283] width 143 height 26
paste textarea
click at [99, 284] on textarea "**********" at bounding box center [74, 283] width 143 height 26
type textarea "**********"
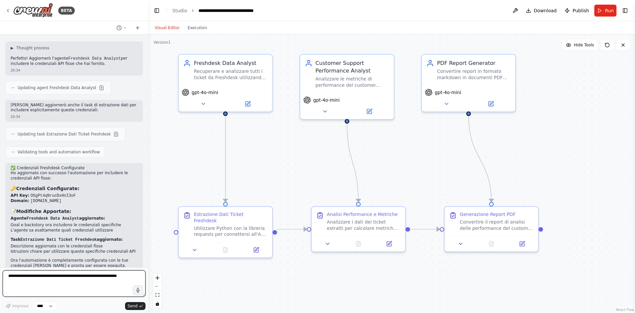
scroll to position [524, 0]
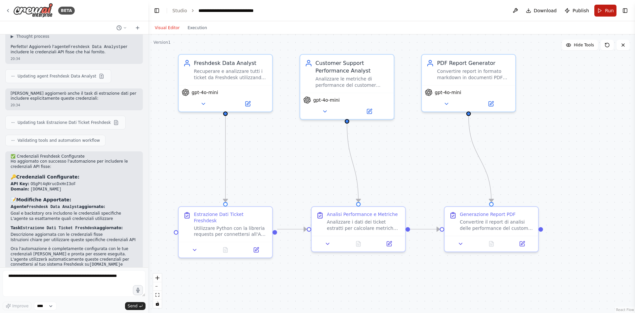
click at [608, 11] on span "Run" at bounding box center [609, 10] width 9 height 7
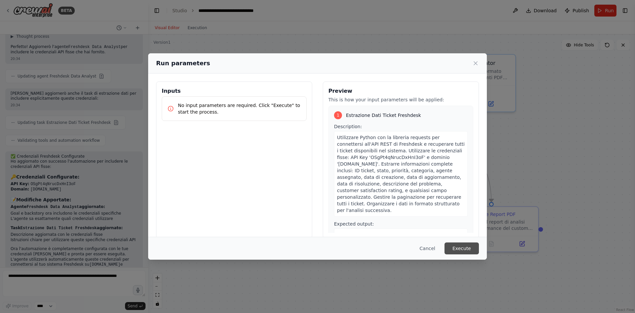
click at [469, 246] on button "Execute" at bounding box center [462, 248] width 34 height 12
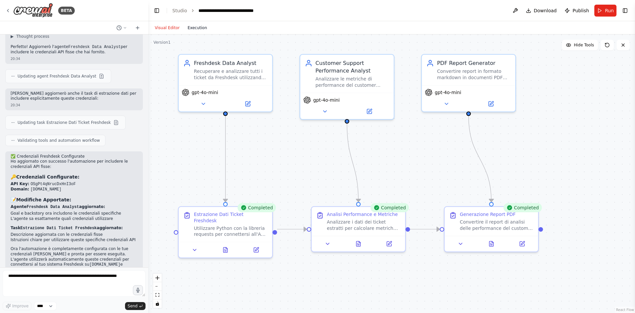
click at [187, 31] on button "Execution" at bounding box center [197, 28] width 27 height 8
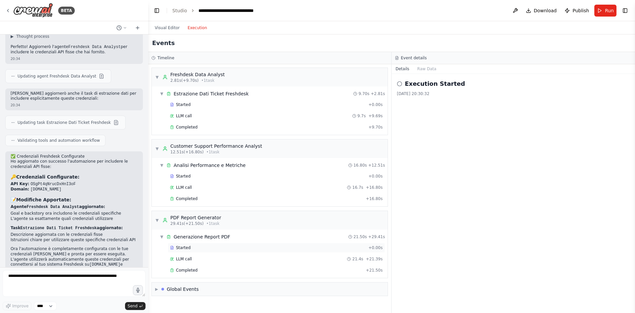
click at [202, 249] on div "Started" at bounding box center [268, 247] width 196 height 5
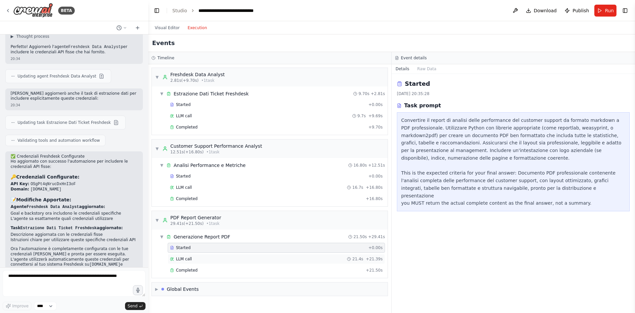
click at [206, 259] on div "LLM call 21.4s + 21.39s" at bounding box center [276, 258] width 213 height 5
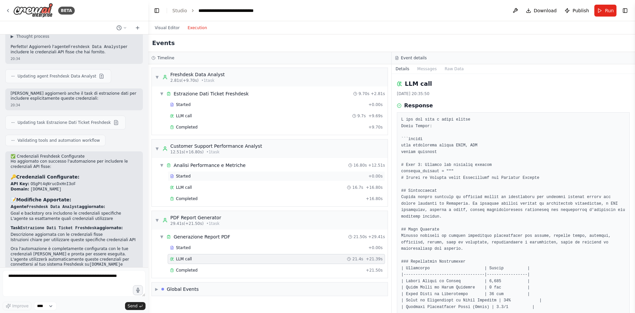
click at [211, 175] on div "Started" at bounding box center [268, 175] width 196 height 5
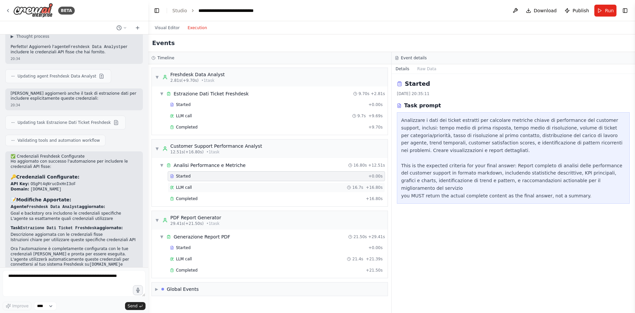
click at [213, 183] on div "LLM call 16.7s + 16.80s" at bounding box center [276, 187] width 217 height 10
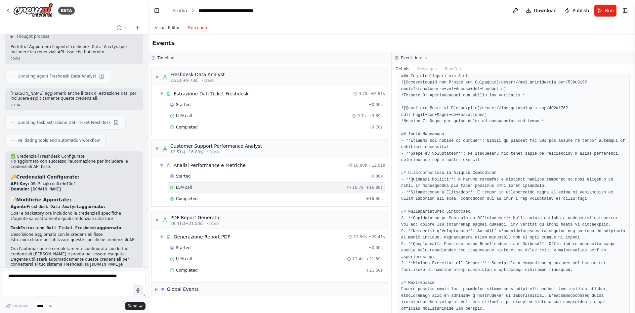
scroll to position [362, 0]
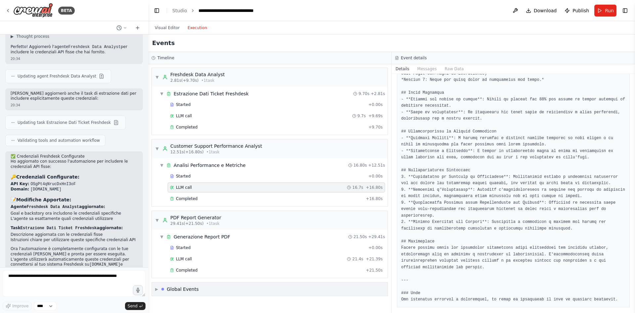
click at [228, 286] on div "▶ Global Events" at bounding box center [270, 288] width 236 height 13
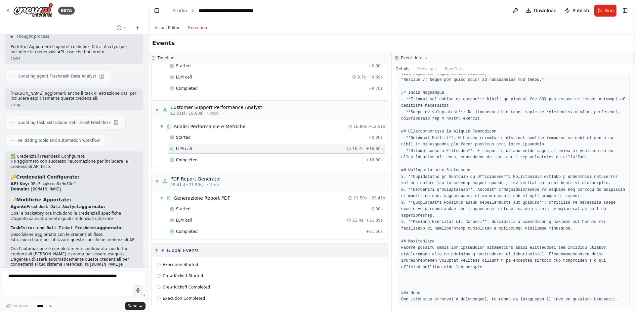
scroll to position [39, 0]
click at [585, 6] on button "Publish" at bounding box center [577, 11] width 30 height 12
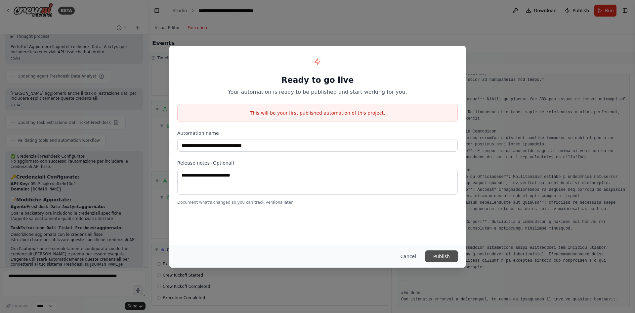
click at [441, 257] on button "Publish" at bounding box center [441, 256] width 32 height 12
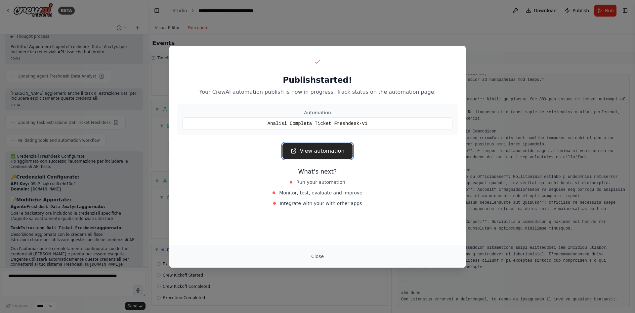
click at [331, 146] on link "View automation" at bounding box center [317, 151] width 70 height 16
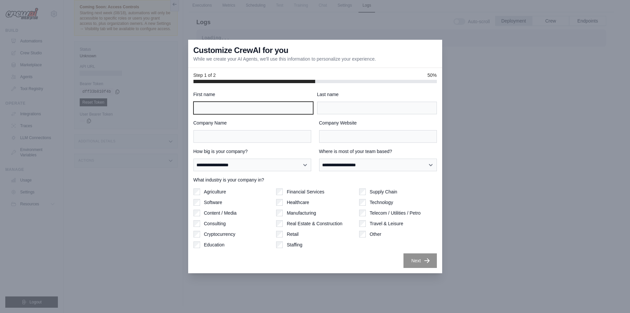
click at [223, 107] on input "First name" at bounding box center [253, 108] width 120 height 13
type input "*******"
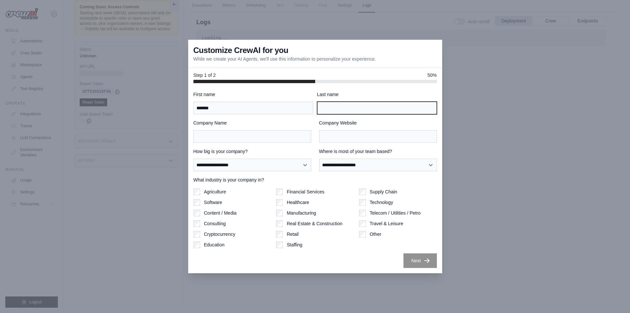
type input "********"
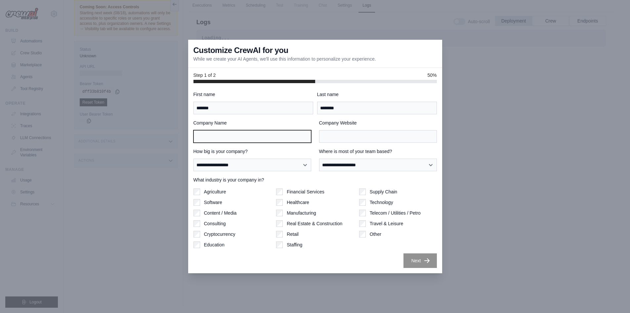
type input "**********"
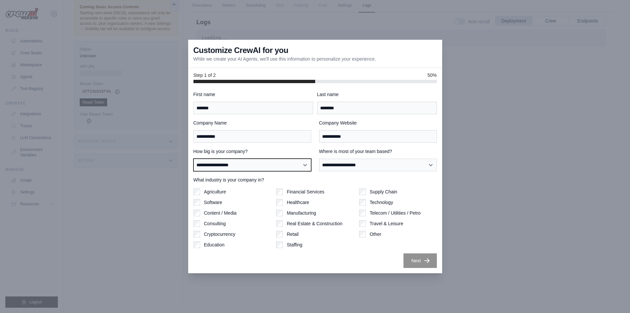
click at [233, 165] on select "**********" at bounding box center [252, 164] width 118 height 13
select select "**********"
click at [193, 158] on select "**********" at bounding box center [252, 164] width 118 height 13
click at [377, 172] on div "**********" at bounding box center [314, 179] width 243 height 177
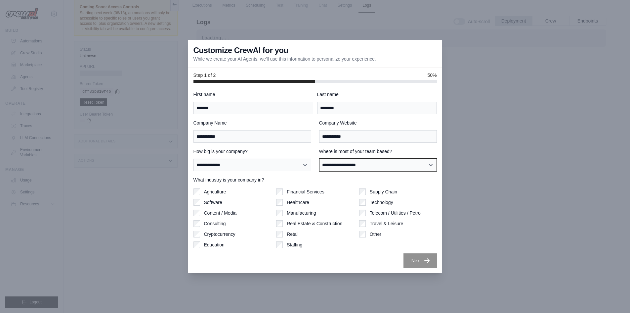
click at [379, 165] on select "**********" at bounding box center [378, 164] width 118 height 13
select select "******"
click at [319, 158] on select "**********" at bounding box center [378, 164] width 118 height 13
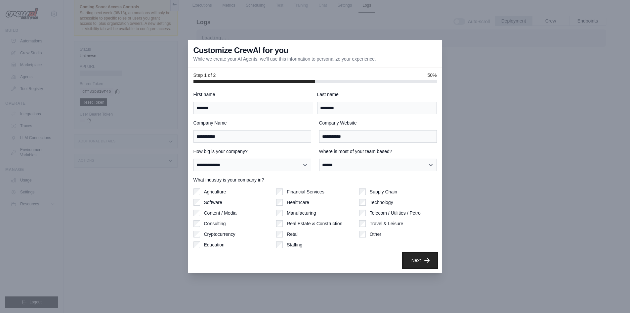
click at [427, 260] on icon "button" at bounding box center [426, 260] width 5 height 5
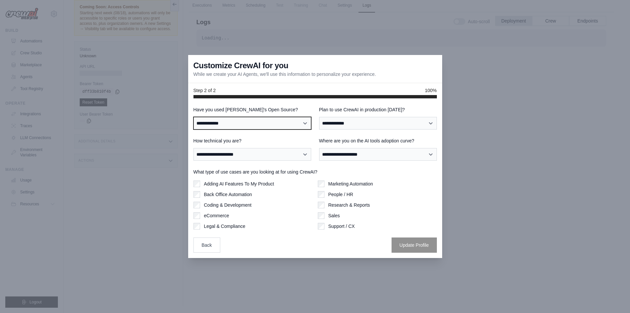
click at [225, 125] on select "**********" at bounding box center [252, 123] width 118 height 13
select select "**********"
click at [193, 117] on select "**********" at bounding box center [252, 123] width 118 height 13
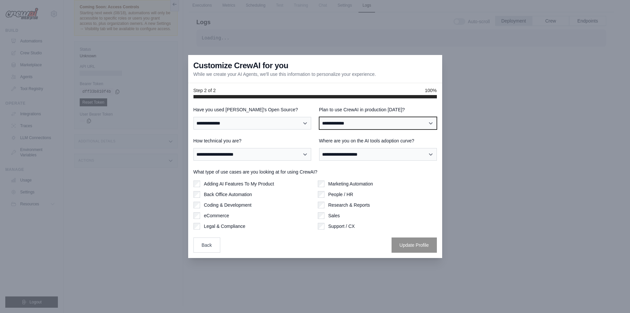
click at [388, 123] on select "**********" at bounding box center [378, 123] width 118 height 13
select select "****"
click at [319, 117] on select "**********" at bounding box center [378, 123] width 118 height 13
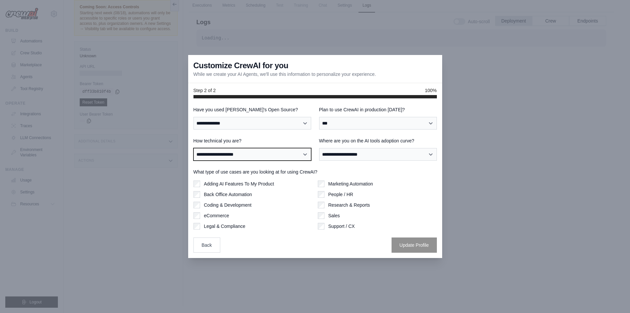
click at [230, 157] on select "**********" at bounding box center [252, 154] width 118 height 13
select select "**********"
click at [193, 148] on select "**********" at bounding box center [252, 154] width 118 height 13
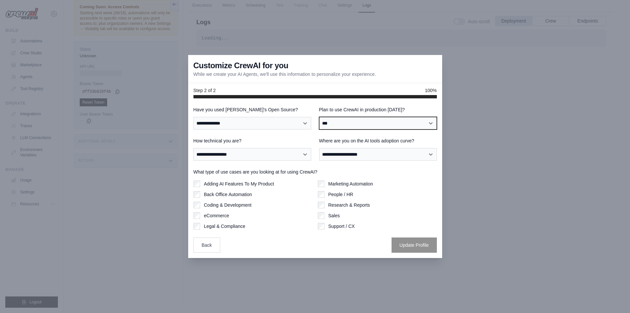
click at [366, 118] on select "**********" at bounding box center [378, 123] width 118 height 13
click at [319, 117] on select "**********" at bounding box center [378, 123] width 118 height 13
click at [354, 127] on select "**********" at bounding box center [378, 123] width 118 height 13
select select "*****"
click at [319, 117] on select "**********" at bounding box center [378, 123] width 118 height 13
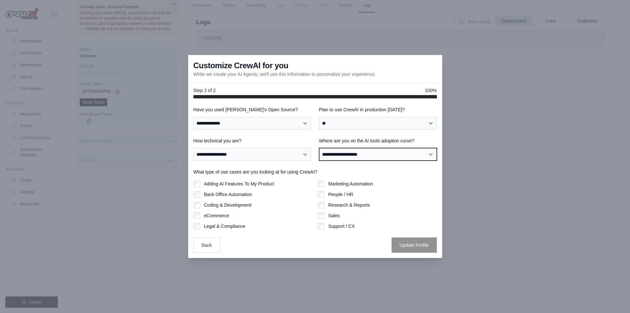
click at [357, 153] on select "**********" at bounding box center [378, 154] width 118 height 13
select select "**********"
click at [319, 148] on select "**********" at bounding box center [378, 154] width 118 height 13
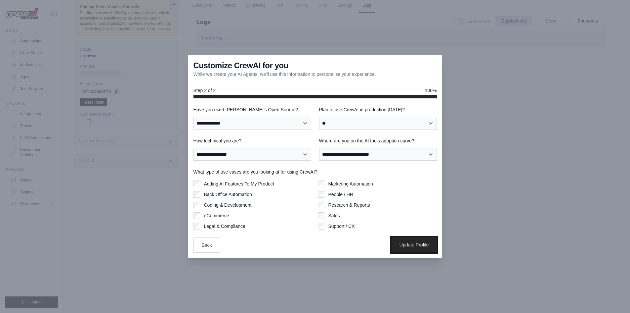
click at [415, 246] on button "Update Profile" at bounding box center [414, 244] width 45 height 15
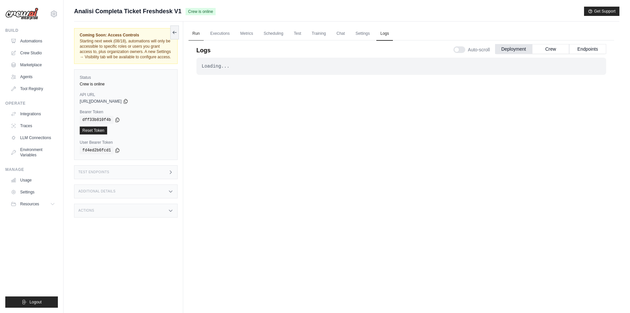
click at [195, 32] on link "Run" at bounding box center [196, 34] width 15 height 14
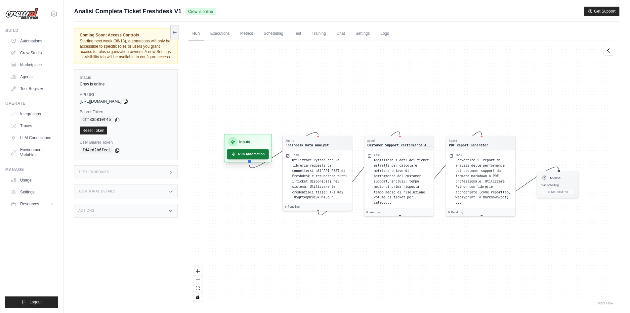
click at [249, 155] on button "Run Automation" at bounding box center [248, 154] width 42 height 10
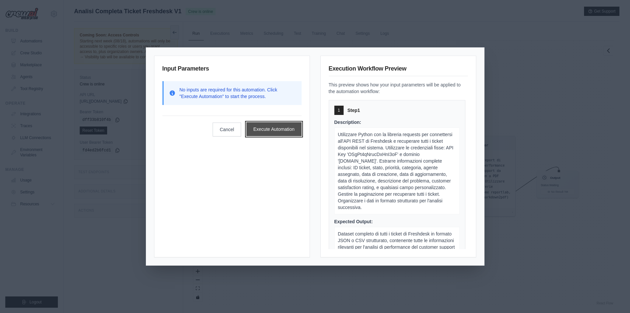
click at [278, 133] on button "Execute Automation" at bounding box center [273, 129] width 55 height 14
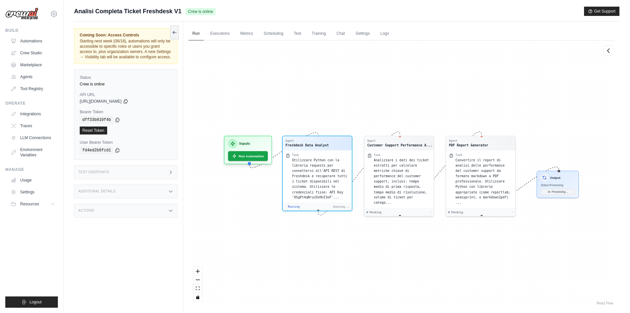
scroll to position [58, 0]
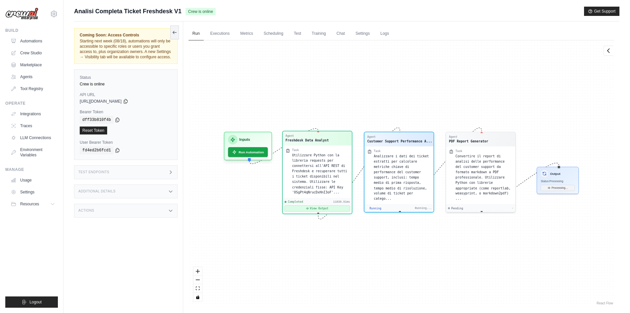
click at [323, 208] on button "View Output" at bounding box center [316, 208] width 65 height 6
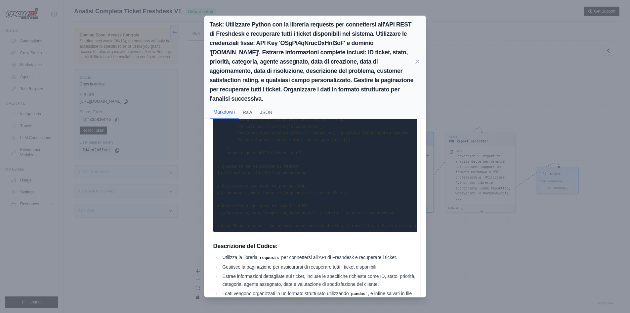
scroll to position [259, 0]
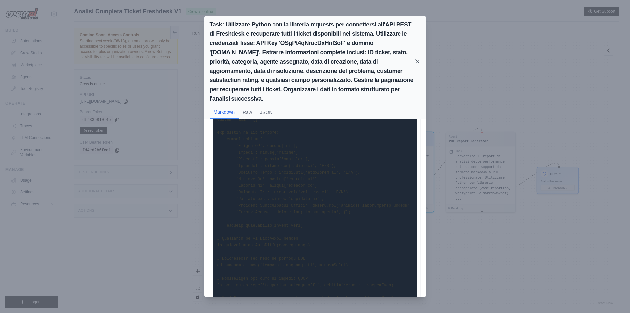
click at [417, 61] on icon at bounding box center [417, 61] width 3 height 3
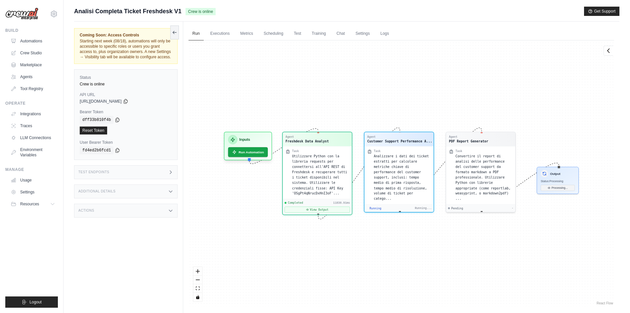
scroll to position [151, 0]
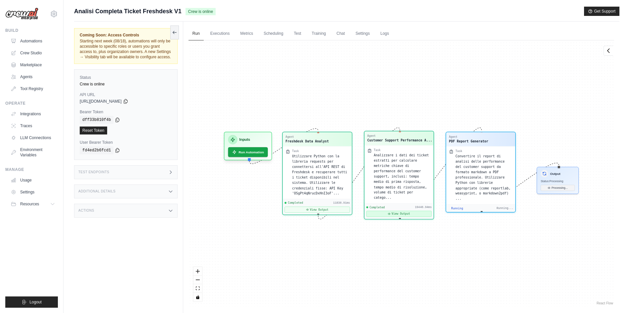
click at [403, 210] on button "View Output" at bounding box center [398, 213] width 65 height 6
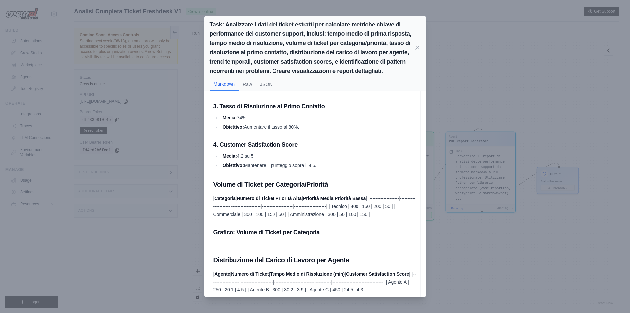
scroll to position [232, 0]
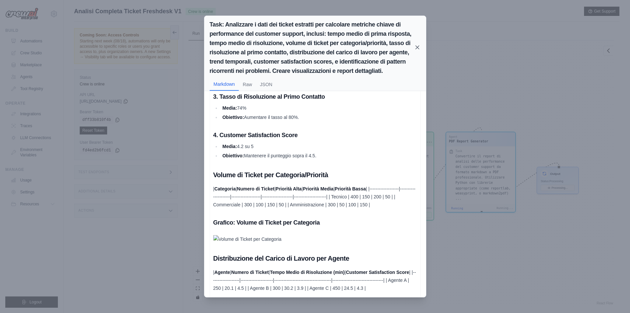
click at [418, 46] on icon at bounding box center [417, 47] width 7 height 7
